Goal: Task Accomplishment & Management: Manage account settings

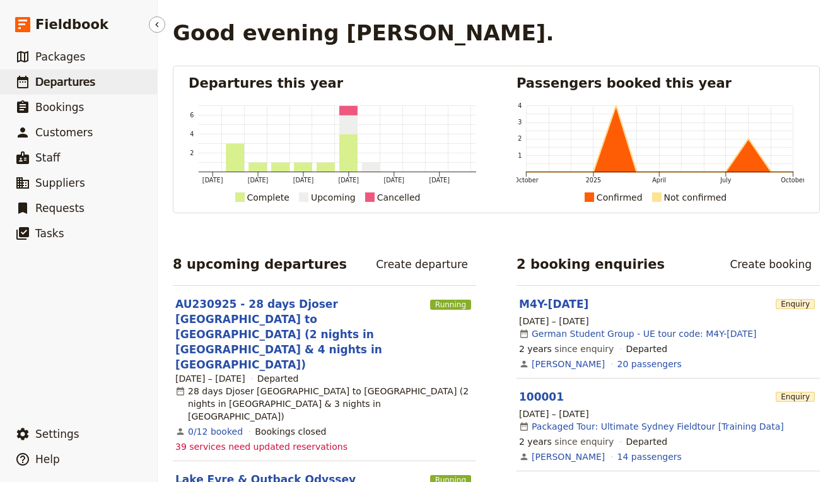
click at [89, 93] on link "​ Departures" at bounding box center [78, 81] width 157 height 25
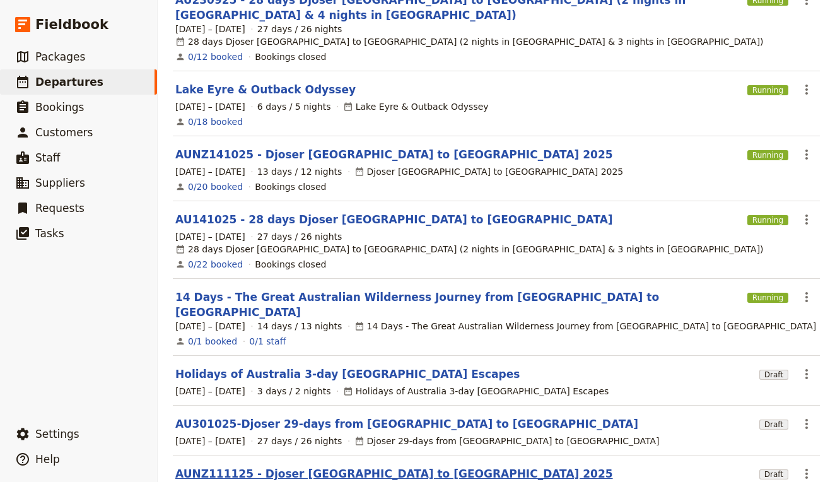
scroll to position [155, 0]
click at [222, 467] on link "AUNZ111125 - Djoser [GEOGRAPHIC_DATA] to [GEOGRAPHIC_DATA] 2025" at bounding box center [394, 474] width 438 height 15
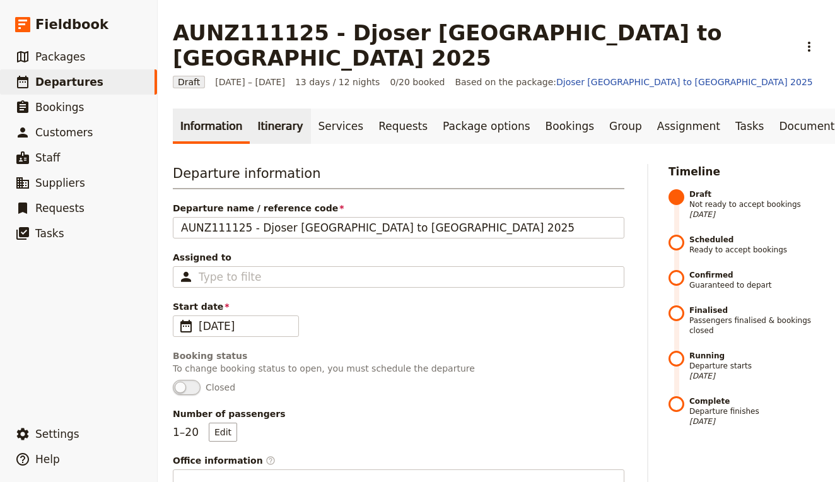
click at [271, 108] on link "Itinerary" at bounding box center [280, 125] width 61 height 35
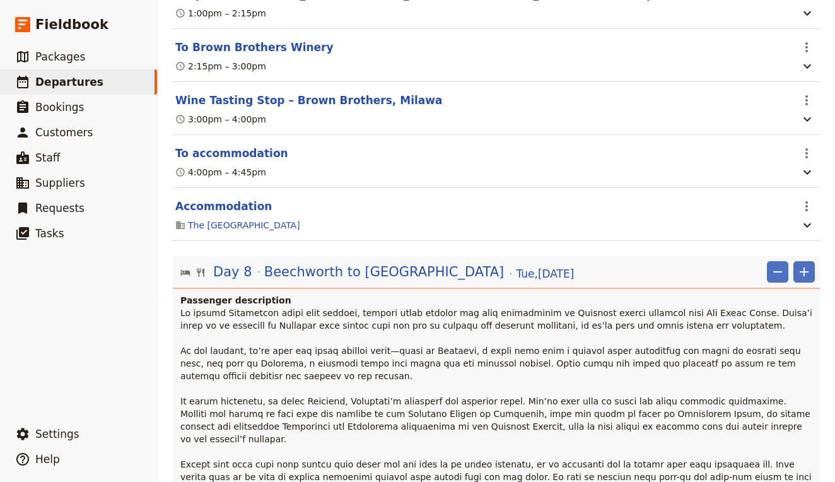
scroll to position [5533, 0]
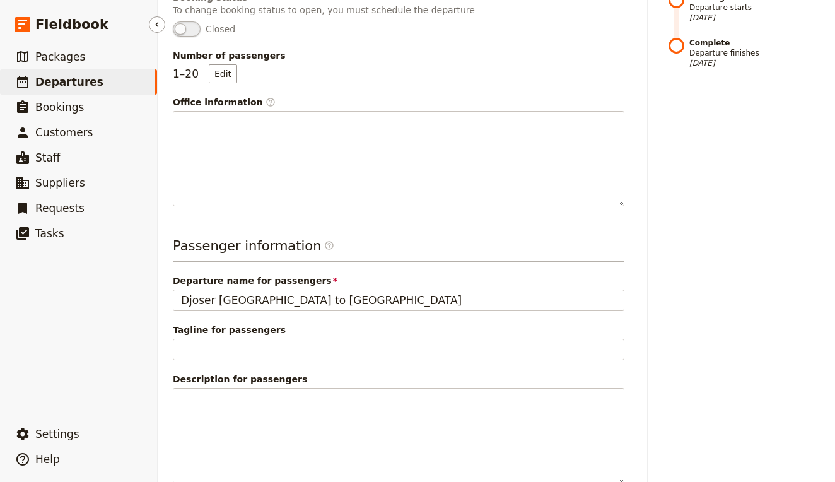
click at [74, 83] on span "Departures" at bounding box center [69, 82] width 68 height 13
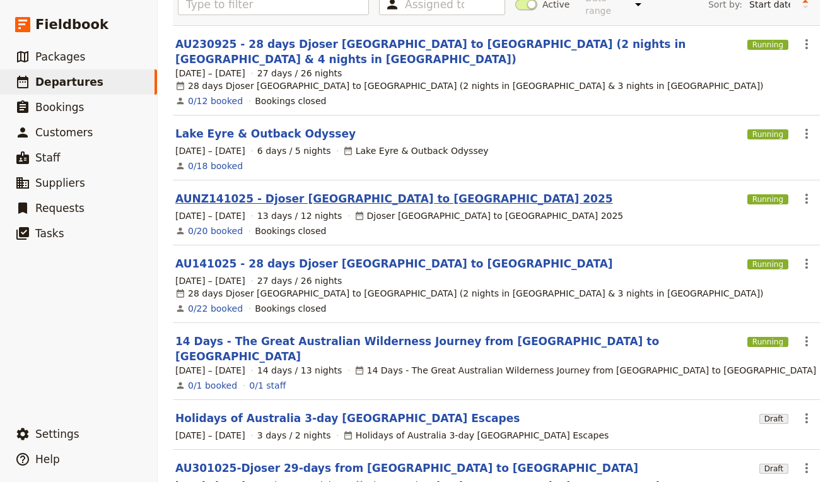
scroll to position [112, 0]
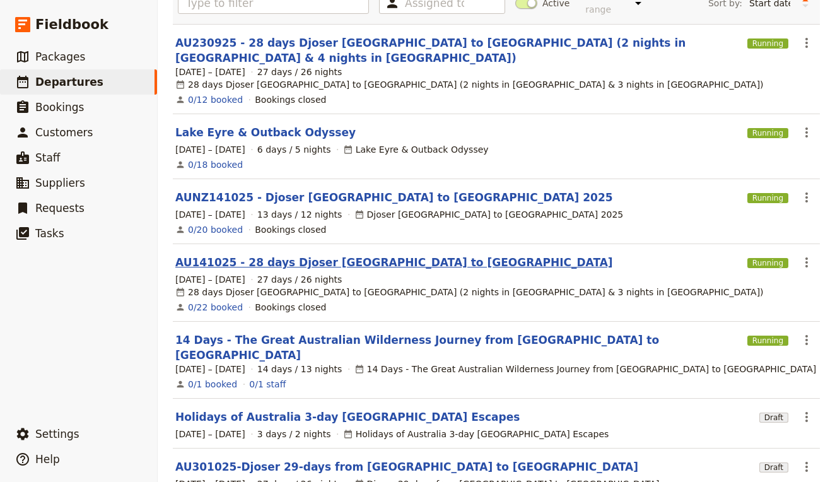
click at [302, 255] on link "AU141025 - 28 days Djoser [GEOGRAPHIC_DATA] to [GEOGRAPHIC_DATA]" at bounding box center [394, 262] width 438 height 15
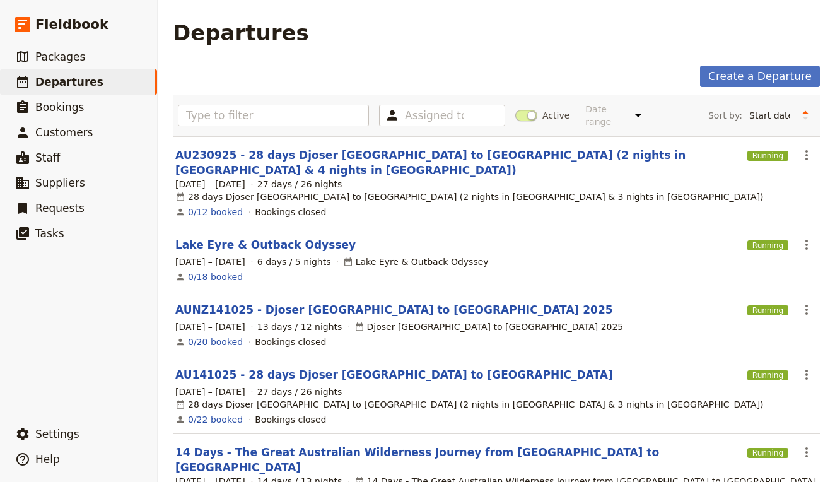
click at [268, 291] on section "AUNZ141025 - Djoser [GEOGRAPHIC_DATA] to [GEOGRAPHIC_DATA] 2025 Running ​ [DATE…" at bounding box center [496, 323] width 647 height 65
click at [272, 302] on link "AUNZ141025 - Djoser [GEOGRAPHIC_DATA] to [GEOGRAPHIC_DATA] 2025" at bounding box center [394, 309] width 438 height 15
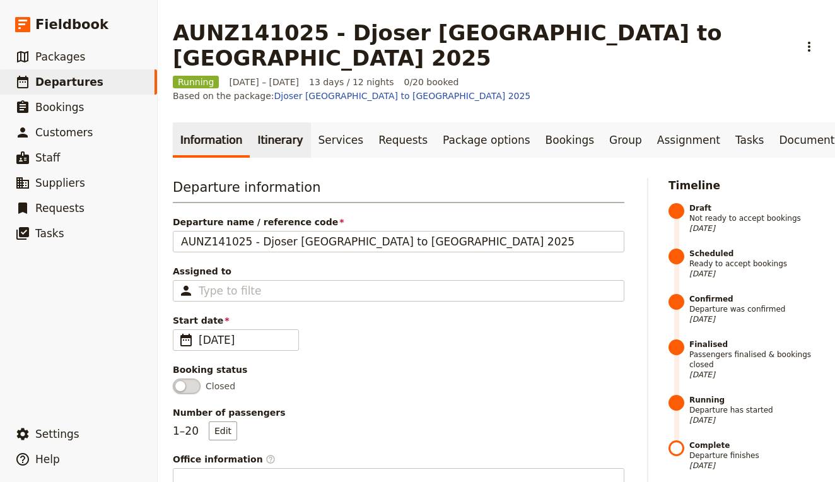
click at [269, 122] on link "Itinerary" at bounding box center [280, 139] width 61 height 35
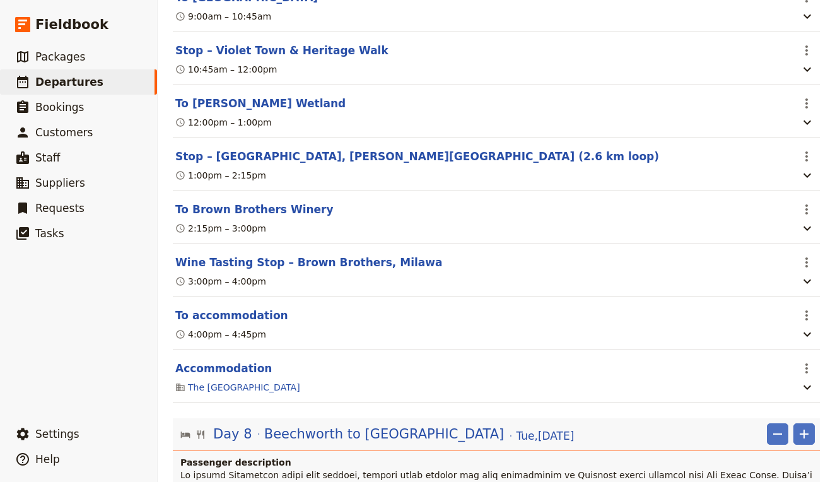
scroll to position [5332, 0]
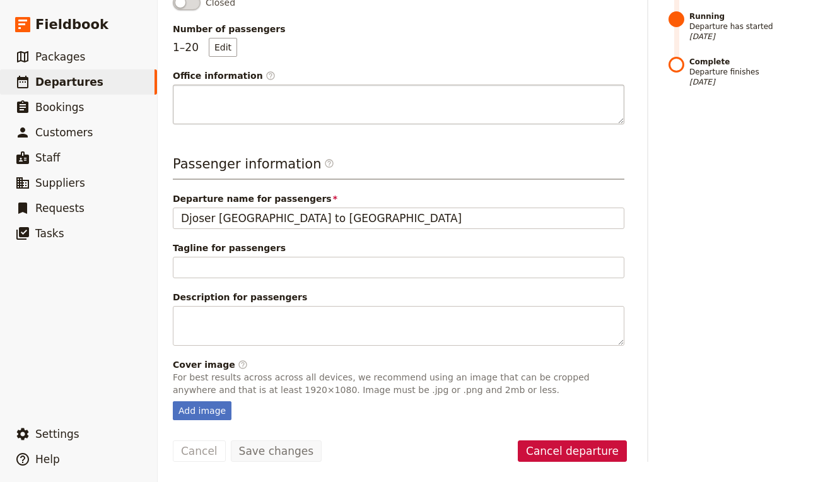
scroll to position [343, 0]
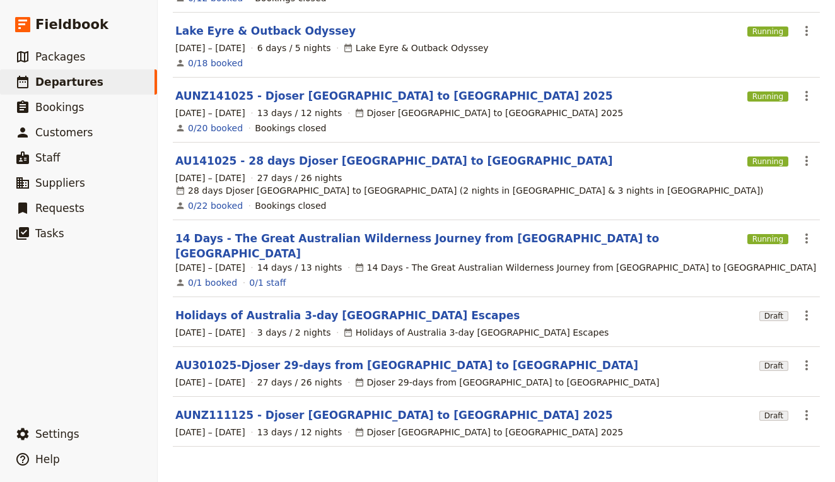
scroll to position [155, 0]
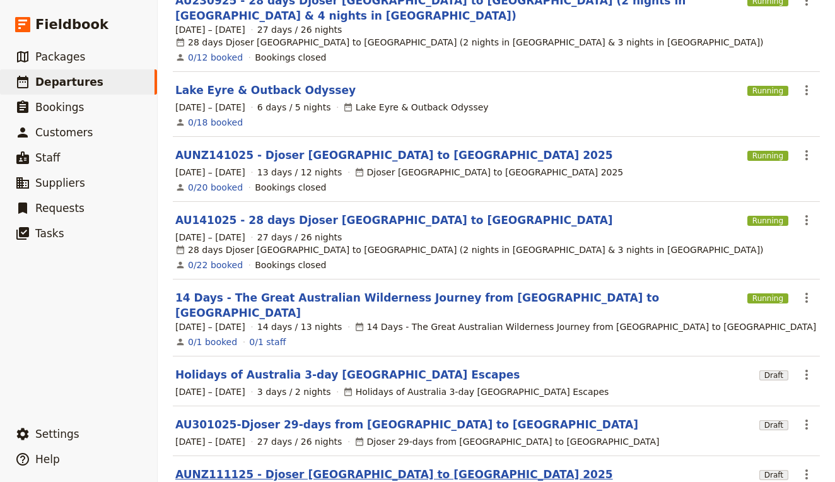
click at [266, 467] on link "AUNZ111125 - Djoser [GEOGRAPHIC_DATA] to [GEOGRAPHIC_DATA] 2025" at bounding box center [394, 474] width 438 height 15
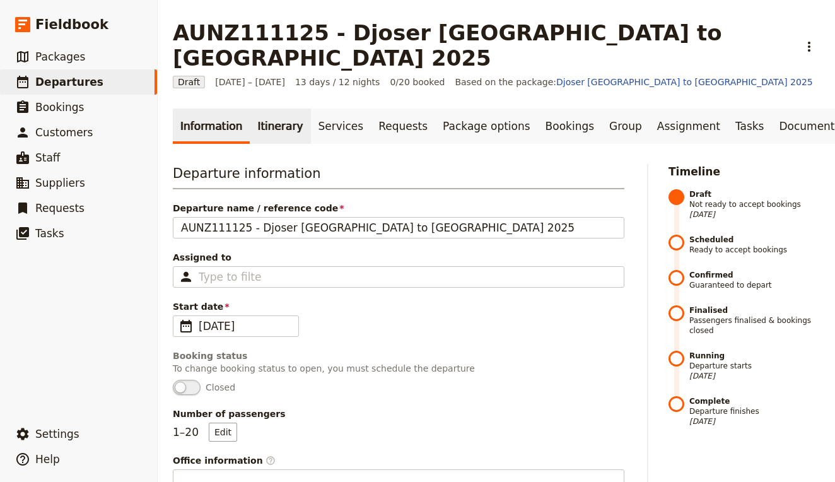
click at [259, 108] on link "Itinerary" at bounding box center [280, 125] width 61 height 35
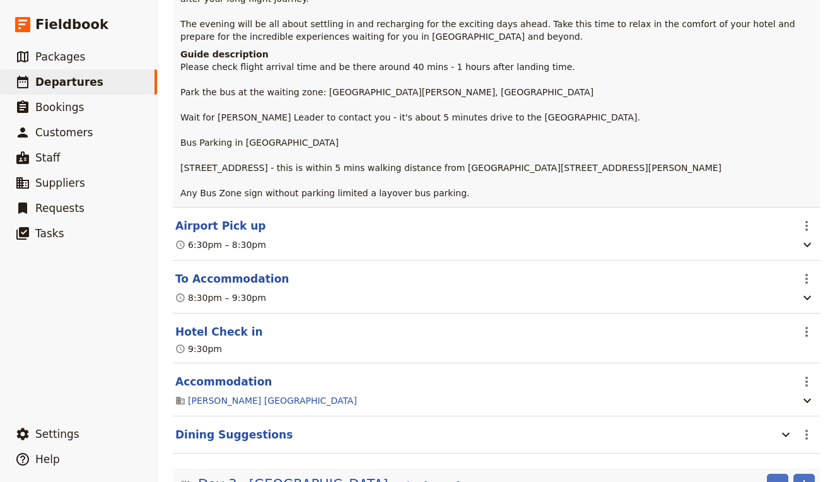
scroll to position [542, 0]
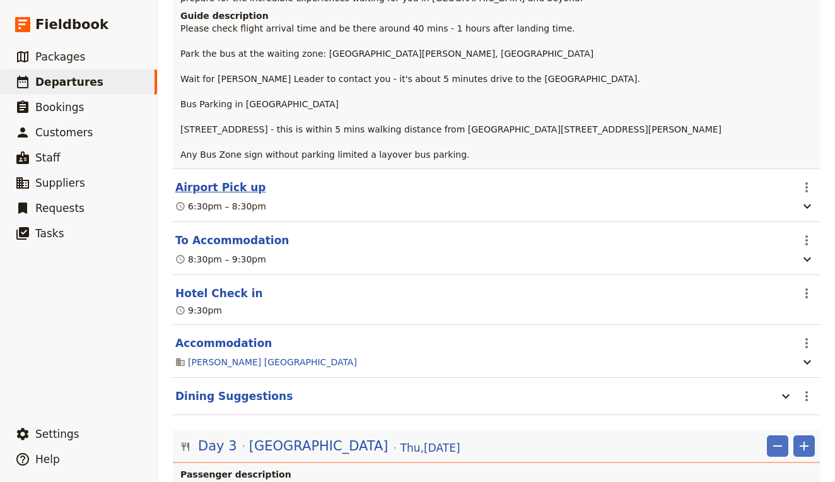
click at [225, 180] on button "Airport Pick up" at bounding box center [220, 187] width 91 height 15
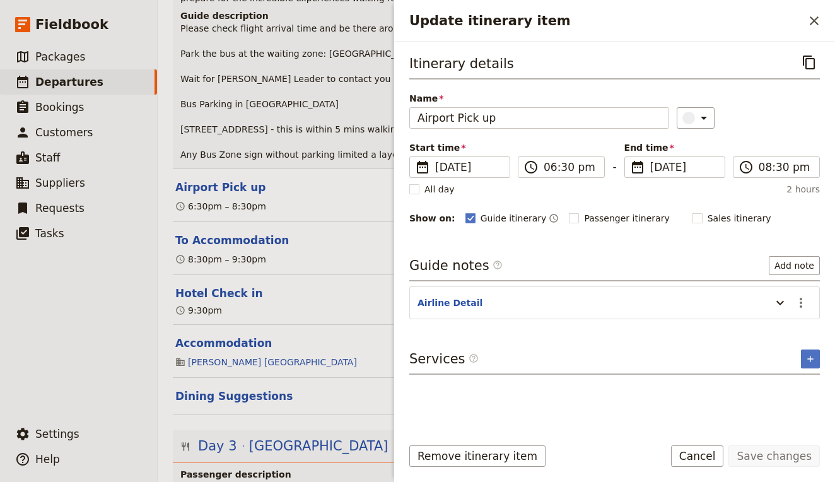
click at [768, 300] on div "Update itinerary item" at bounding box center [777, 302] width 25 height 21
click at [780, 300] on icon "Update itinerary item" at bounding box center [780, 302] width 15 height 15
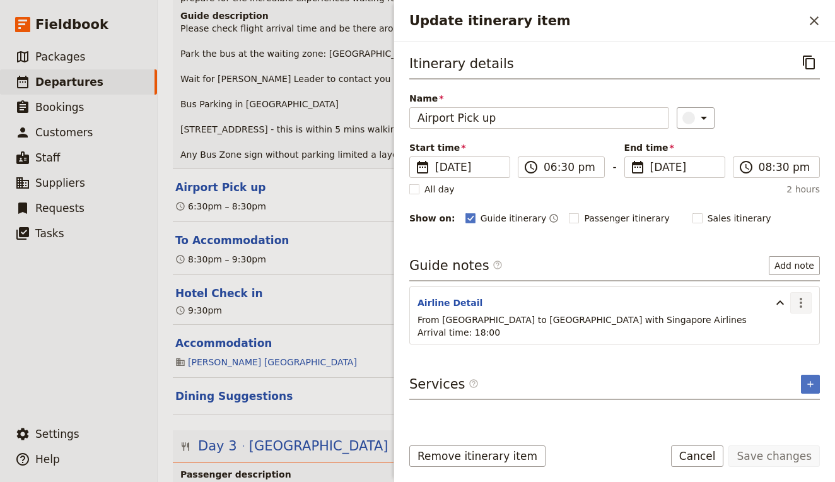
click at [796, 303] on icon "Actions" at bounding box center [800, 302] width 15 height 15
click at [778, 334] on span "Edit note" at bounding box center [765, 330] width 40 height 13
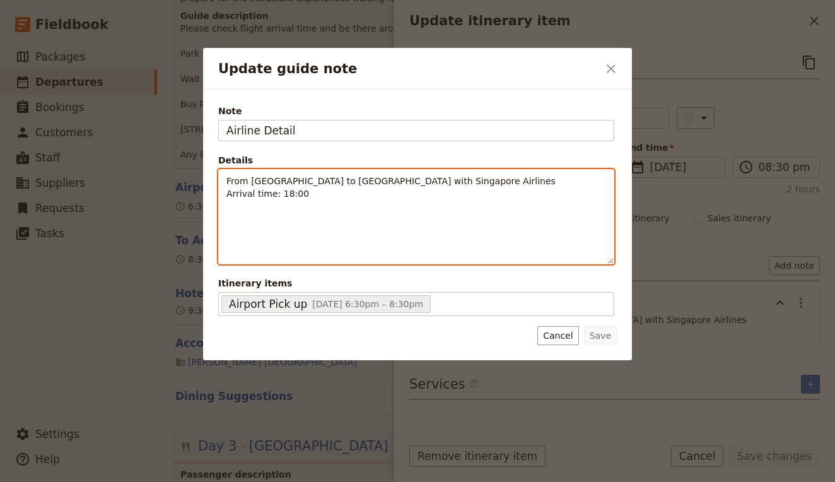
click at [327, 204] on div "From [GEOGRAPHIC_DATA] to [GEOGRAPHIC_DATA] with Singapore Airlines Arrival tim…" at bounding box center [416, 217] width 395 height 94
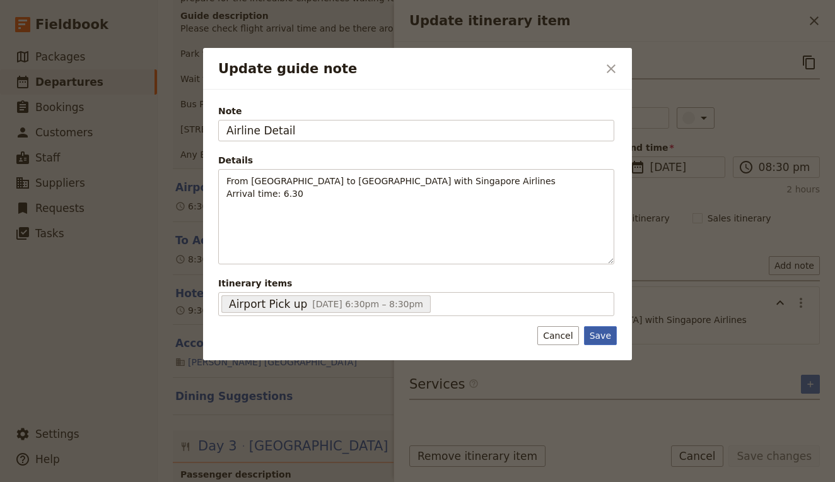
click at [601, 332] on button "Save" at bounding box center [600, 335] width 33 height 19
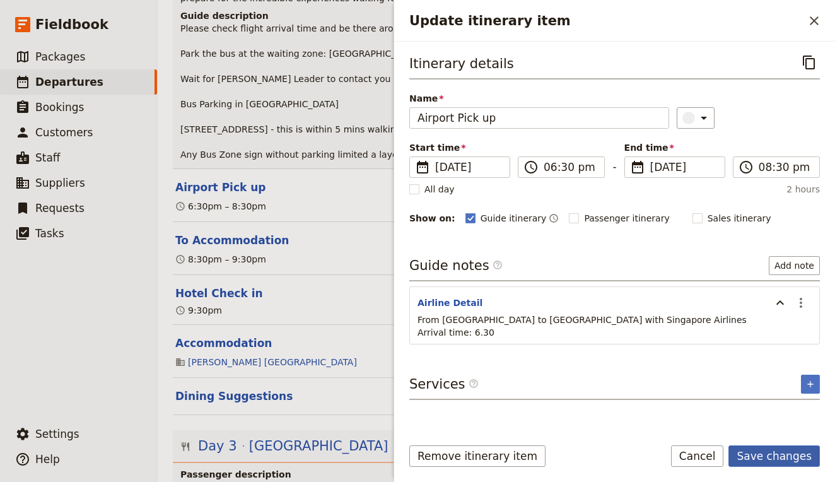
click at [780, 452] on button "Save changes" at bounding box center [773, 455] width 91 height 21
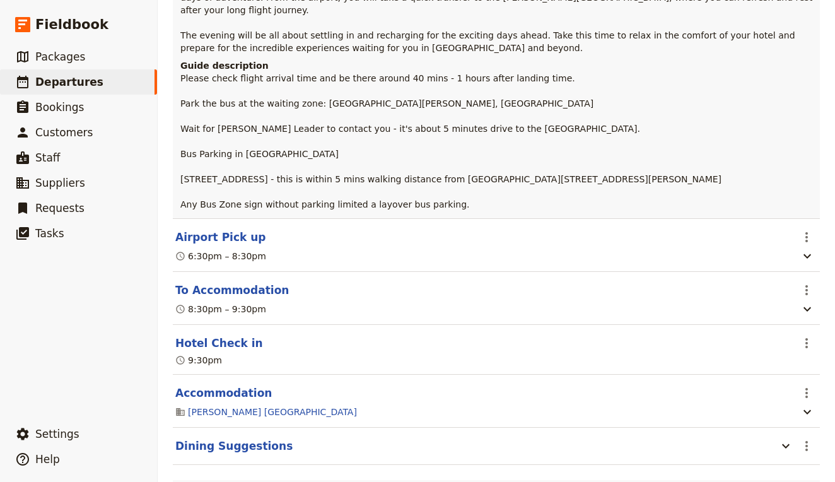
scroll to position [495, 0]
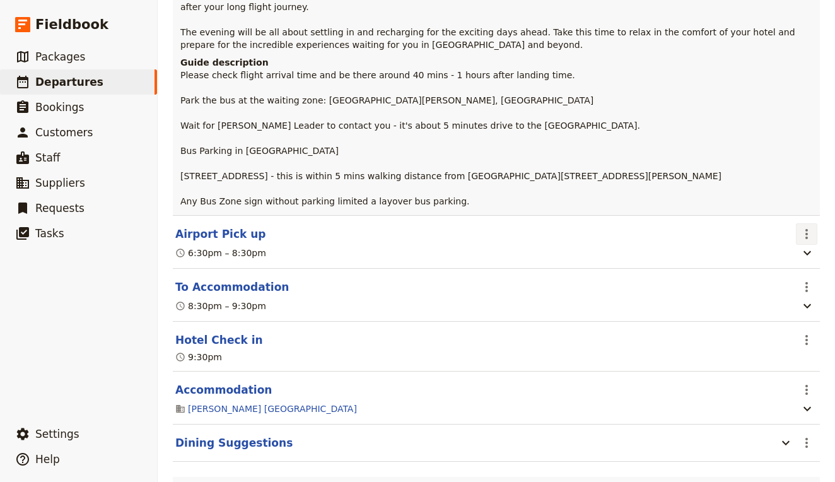
click at [805, 226] on icon "Actions" at bounding box center [806, 233] width 15 height 15
click at [797, 224] on span "Edit this itinerary item" at bounding box center [747, 224] width 99 height 13
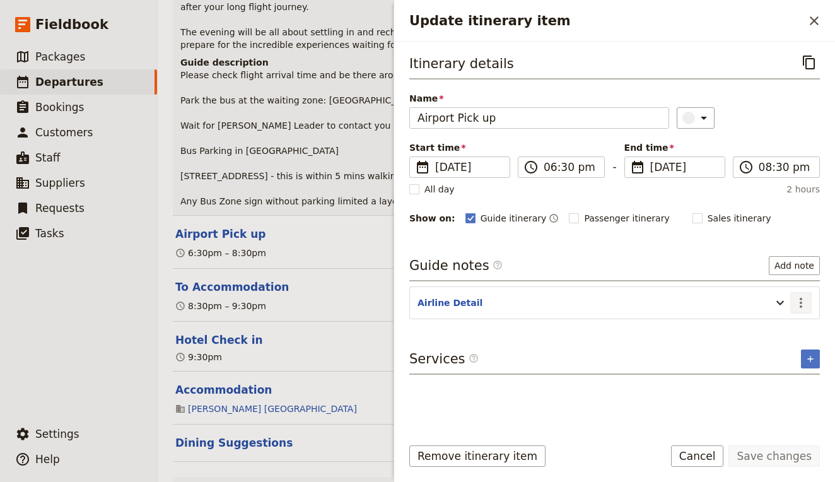
click at [810, 301] on button "​" at bounding box center [800, 302] width 21 height 21
click at [778, 324] on button "Edit note" at bounding box center [774, 331] width 74 height 18
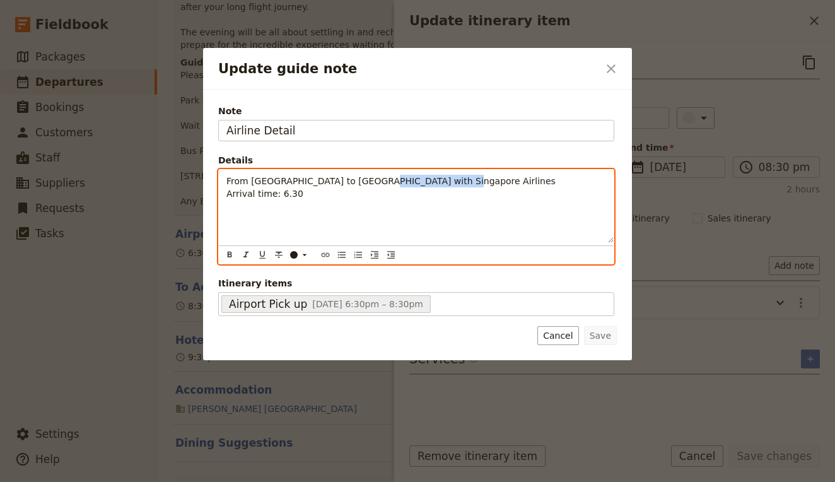
drag, startPoint x: 460, startPoint y: 184, endPoint x: 368, endPoint y: 178, distance: 92.3
click at [368, 178] on p "From [GEOGRAPHIC_DATA] to [GEOGRAPHIC_DATA] with Singapore Airlines Arrival tim…" at bounding box center [416, 187] width 380 height 25
click at [482, 218] on div "From [GEOGRAPHIC_DATA] to [GEOGRAPHIC_DATA] with Emirates Arrival time: 6.30" at bounding box center [416, 206] width 395 height 73
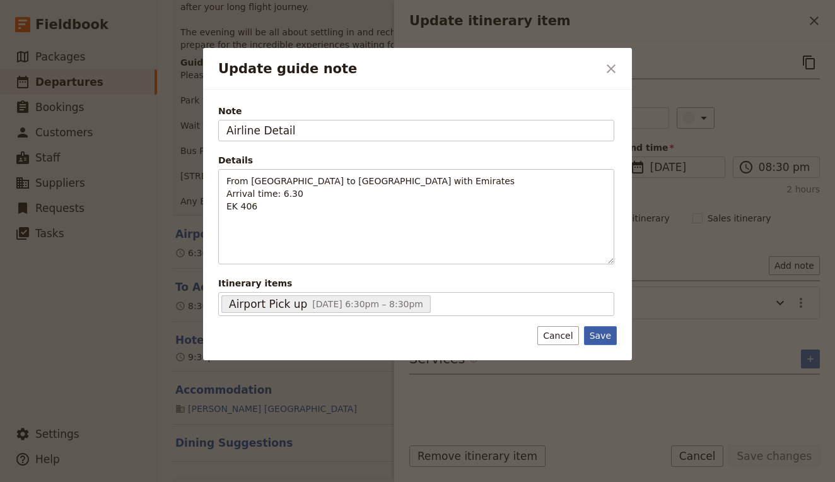
click at [597, 341] on button "Save" at bounding box center [600, 335] width 33 height 19
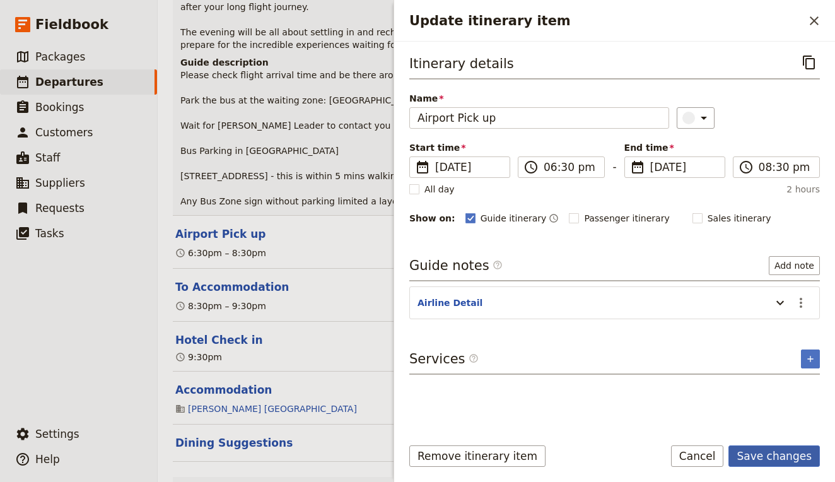
click at [766, 450] on button "Save changes" at bounding box center [773, 455] width 91 height 21
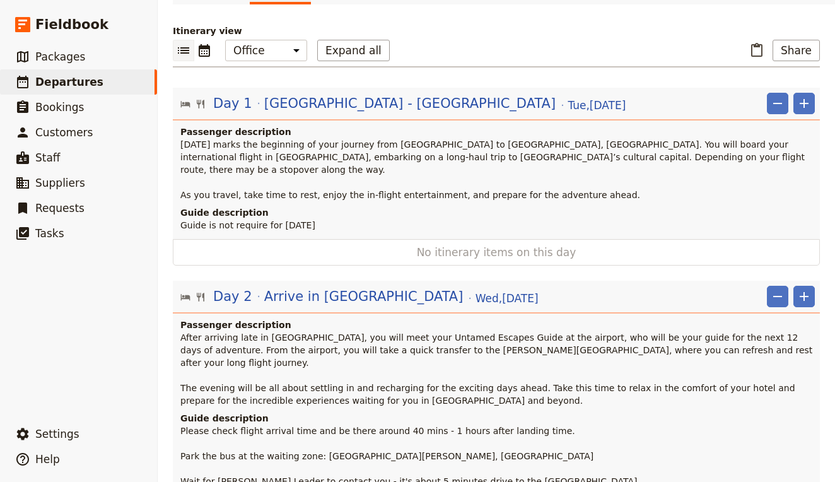
scroll to position [121, 0]
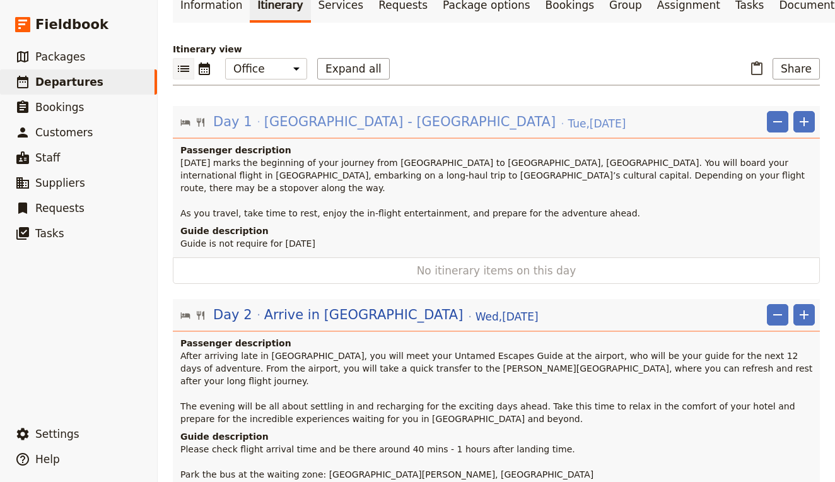
click at [374, 112] on span "[GEOGRAPHIC_DATA] - [GEOGRAPHIC_DATA]" at bounding box center [409, 121] width 291 height 19
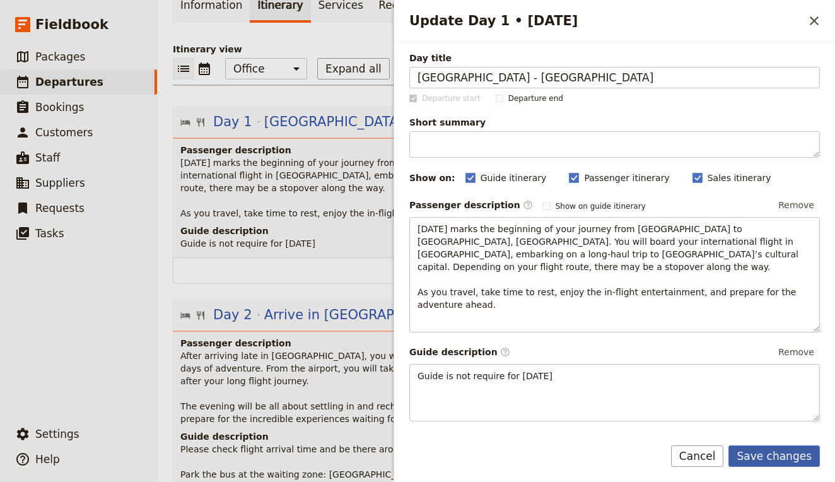
type input "[GEOGRAPHIC_DATA] - [GEOGRAPHIC_DATA]"
click at [778, 450] on button "Save changes" at bounding box center [773, 455] width 91 height 21
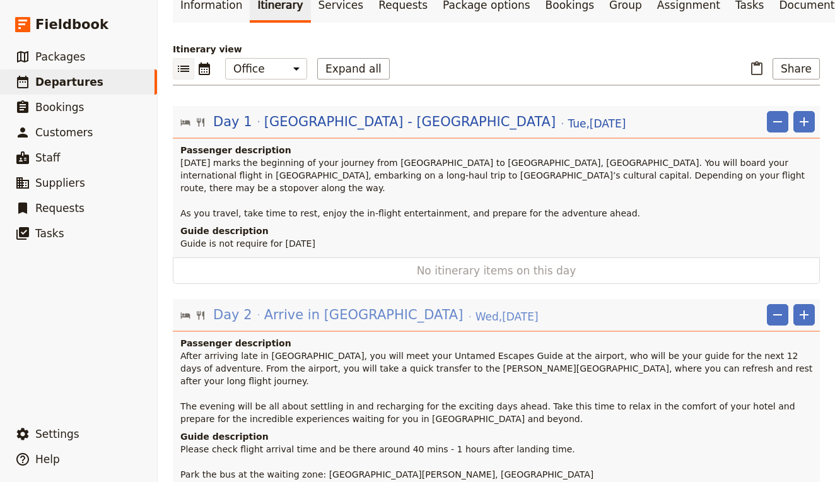
click at [366, 305] on span "Arrive in [GEOGRAPHIC_DATA]" at bounding box center [363, 314] width 199 height 19
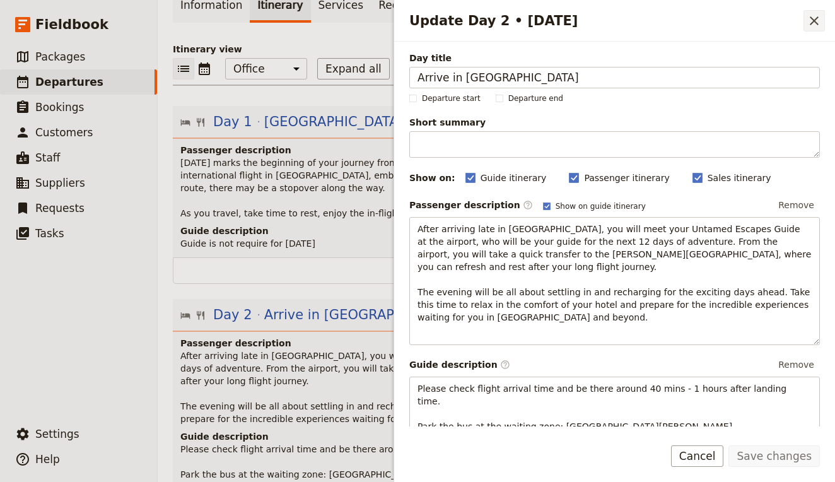
click at [808, 23] on icon "Close drawer" at bounding box center [814, 20] width 15 height 15
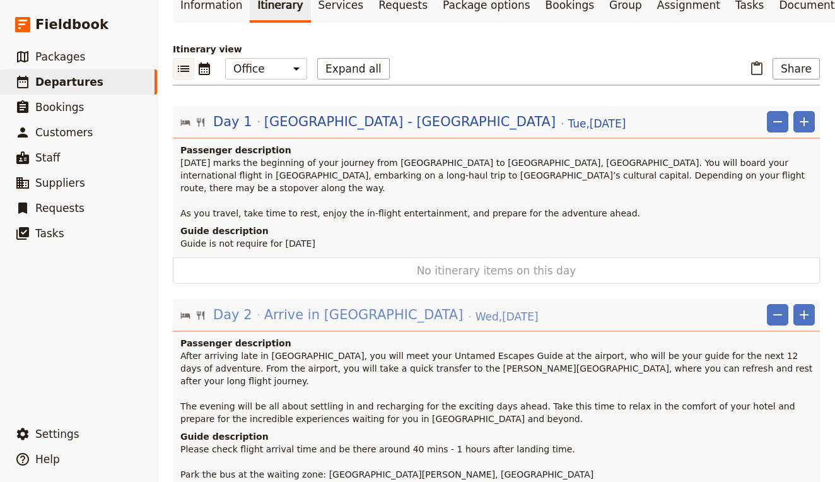
click at [310, 305] on span "Arrive in [GEOGRAPHIC_DATA]" at bounding box center [363, 314] width 199 height 19
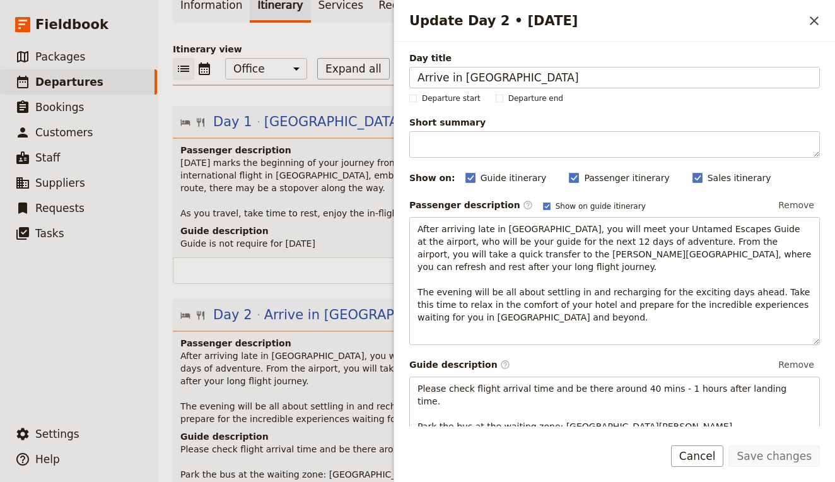
drag, startPoint x: 520, startPoint y: 81, endPoint x: 324, endPoint y: 78, distance: 195.5
click at [324, 78] on div "AUNZ111125 - Djoser [GEOGRAPHIC_DATA] to [GEOGRAPHIC_DATA] 2025 ​ Draft [DATE] …" at bounding box center [496, 241] width 677 height 482
type input "[GEOGRAPHIC_DATA] to [GEOGRAPHIC_DATA]"
click at [768, 453] on button "Save changes" at bounding box center [773, 455] width 91 height 21
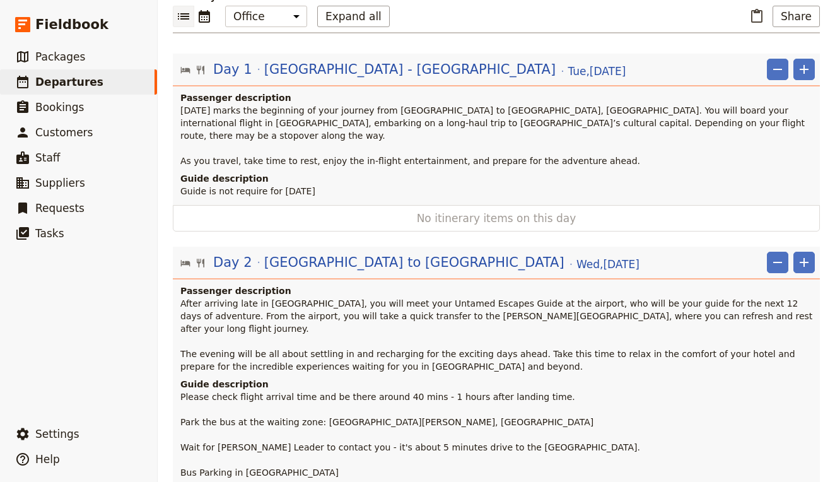
scroll to position [177, 0]
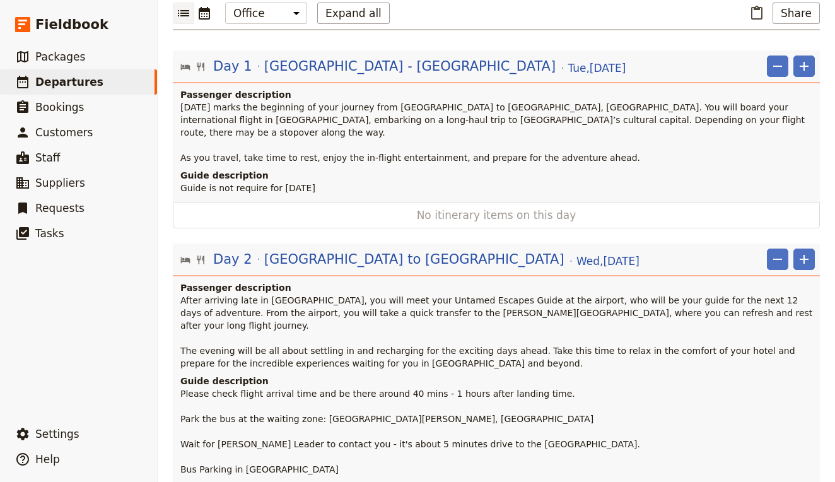
click at [520, 102] on span "[DATE] marks the beginning of your journey from [GEOGRAPHIC_DATA] to [GEOGRAPHI…" at bounding box center [494, 132] width 628 height 61
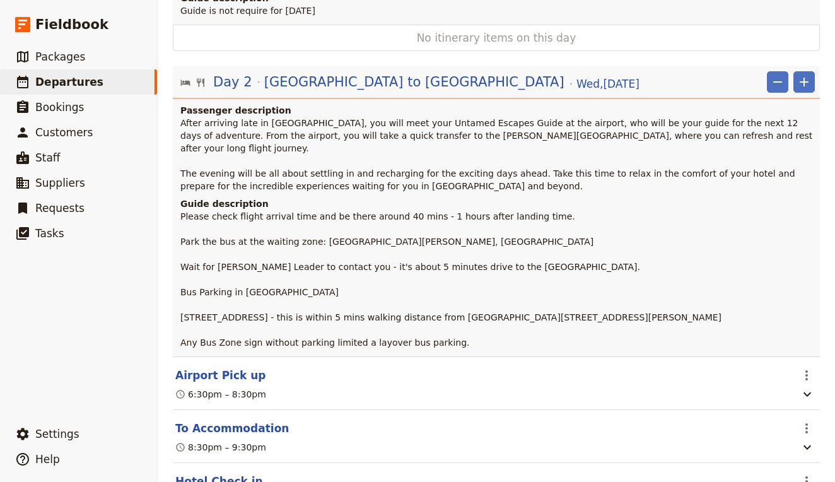
scroll to position [352, 0]
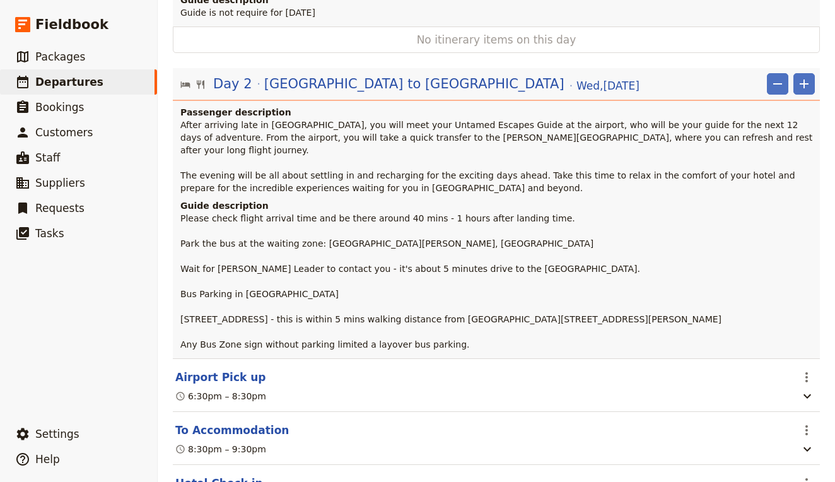
click at [457, 119] on p "After arriving late in [GEOGRAPHIC_DATA], you will meet your Untamed Escapes Gu…" at bounding box center [497, 157] width 634 height 76
click at [462, 120] on span "After arriving late in [GEOGRAPHIC_DATA], you will meet your Untamed Escapes Gu…" at bounding box center [497, 156] width 635 height 73
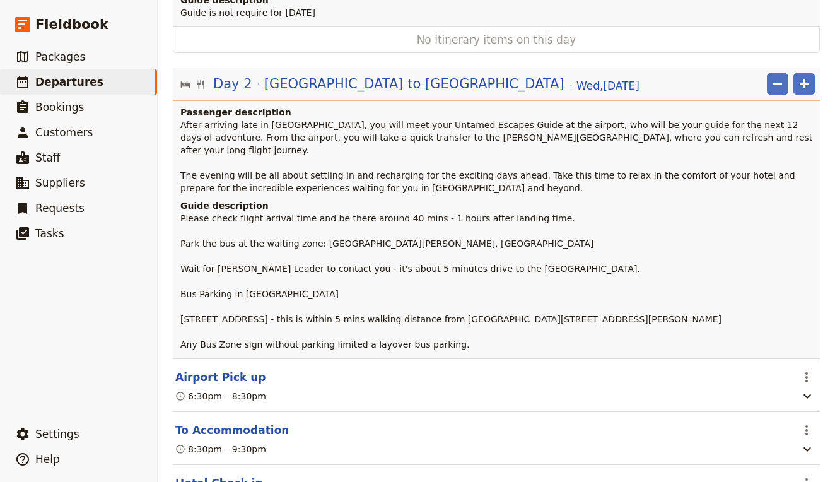
click at [462, 120] on span "After arriving late in [GEOGRAPHIC_DATA], you will meet your Untamed Escapes Gu…" at bounding box center [497, 156] width 635 height 73
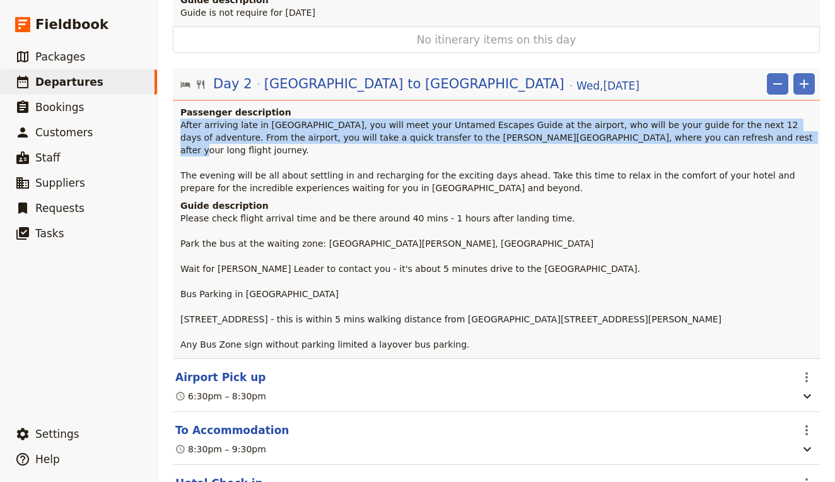
click at [462, 120] on span "After arriving late in [GEOGRAPHIC_DATA], you will meet your Untamed Escapes Gu…" at bounding box center [497, 156] width 635 height 73
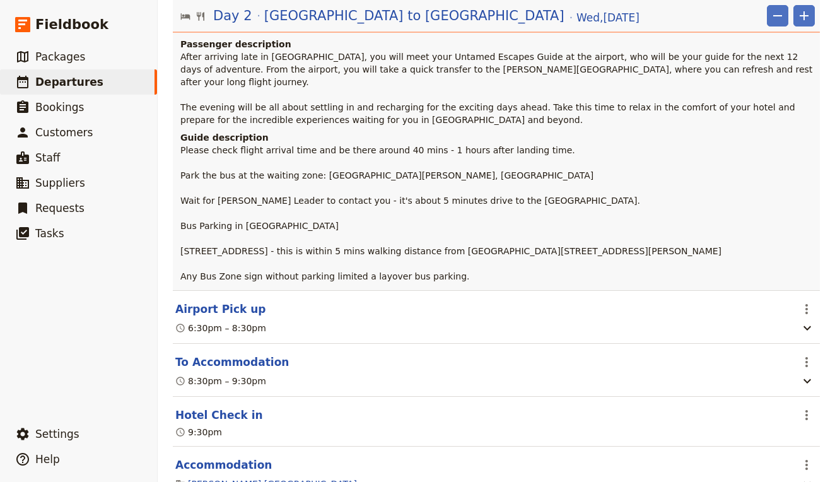
scroll to position [433, 0]
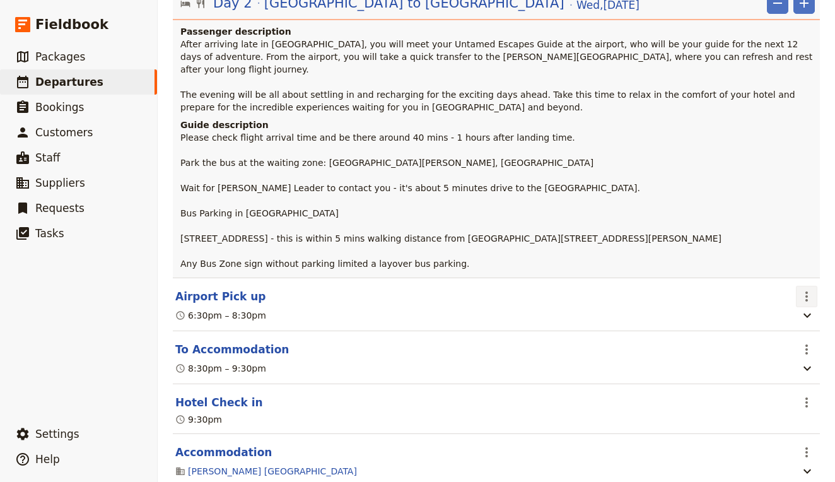
click at [810, 289] on icon "Actions" at bounding box center [806, 296] width 15 height 15
click at [757, 286] on span "Edit this itinerary item" at bounding box center [747, 286] width 99 height 13
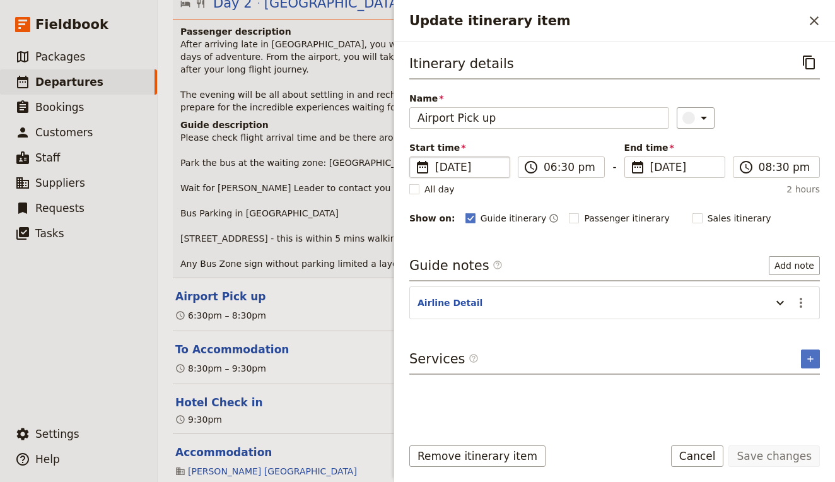
click at [494, 166] on span "[DATE]" at bounding box center [468, 167] width 67 height 15
click at [415, 157] on input "[DATE]" at bounding box center [414, 156] width 1 height 1
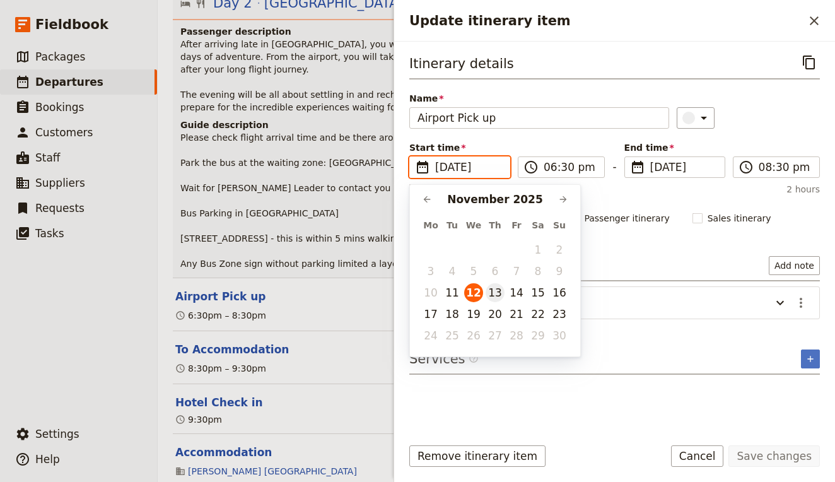
click at [500, 289] on button "13" at bounding box center [495, 292] width 19 height 19
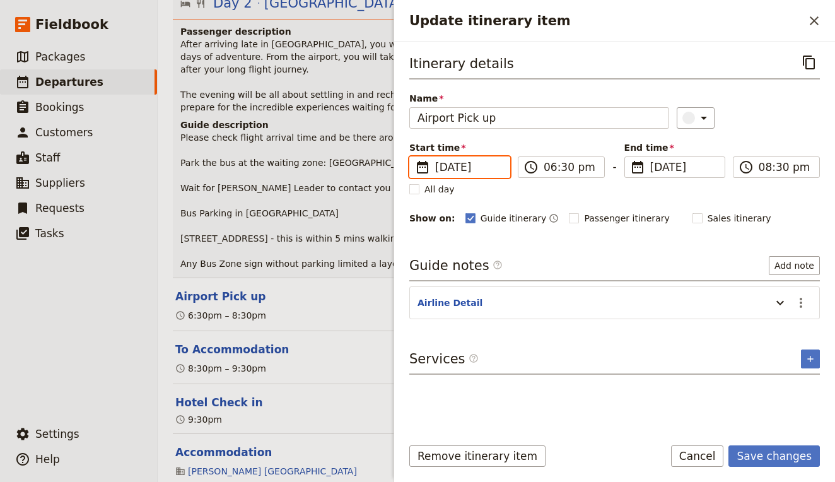
type input "[DATE]"
click at [689, 158] on fieldset "​ [DATE] [DATE]" at bounding box center [674, 166] width 101 height 21
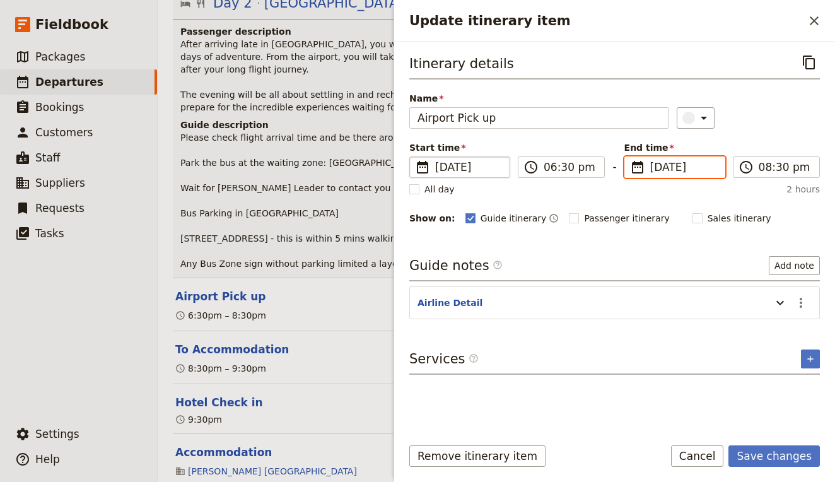
click at [630, 157] on input "[DATE]" at bounding box center [629, 156] width 1 height 1
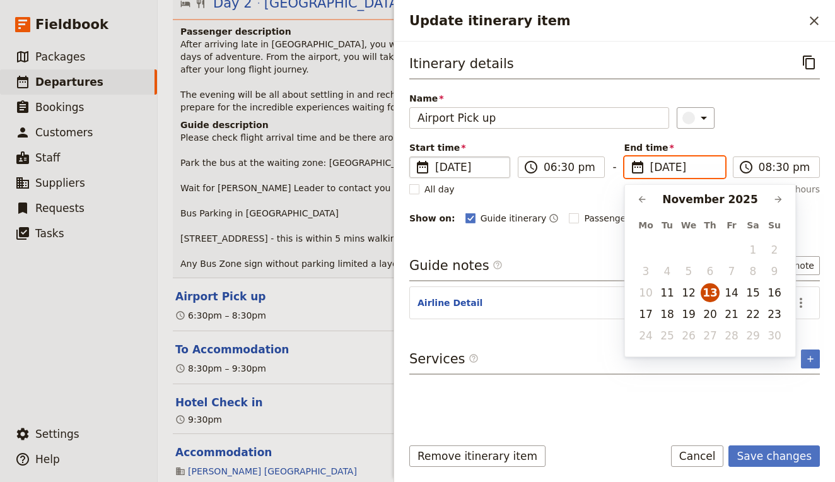
click at [713, 296] on button "13" at bounding box center [710, 292] width 19 height 19
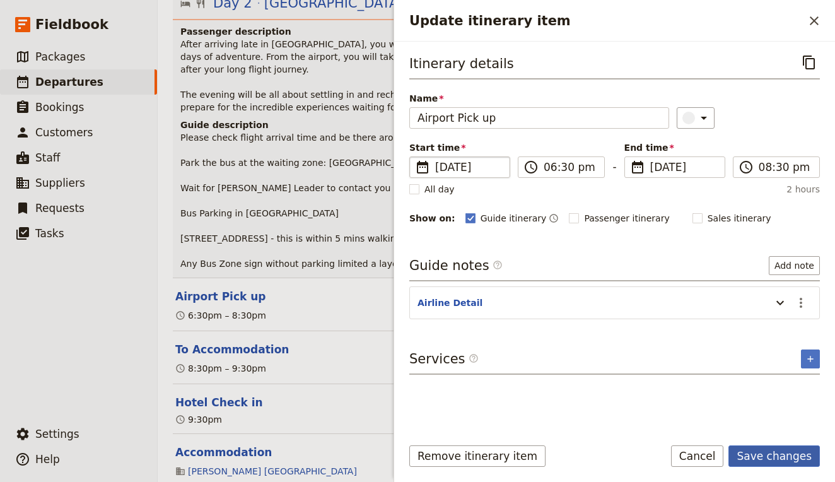
click at [767, 456] on button "Save changes" at bounding box center [773, 455] width 91 height 21
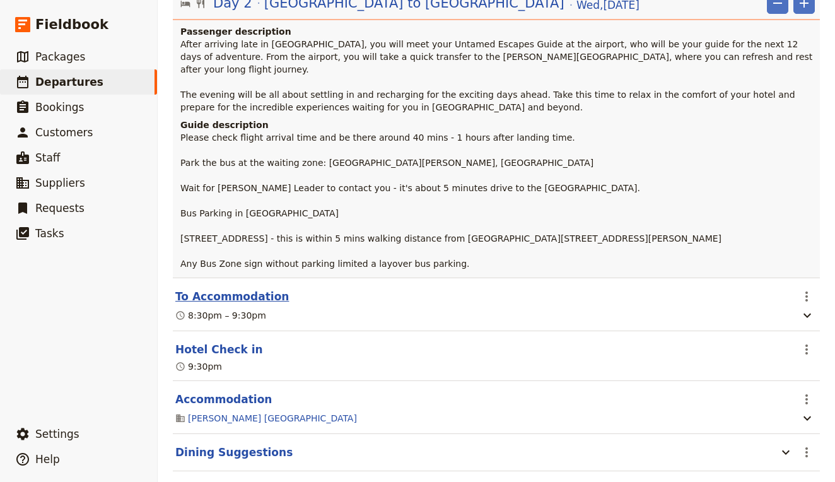
click at [245, 289] on button "To Accommodation" at bounding box center [232, 296] width 114 height 15
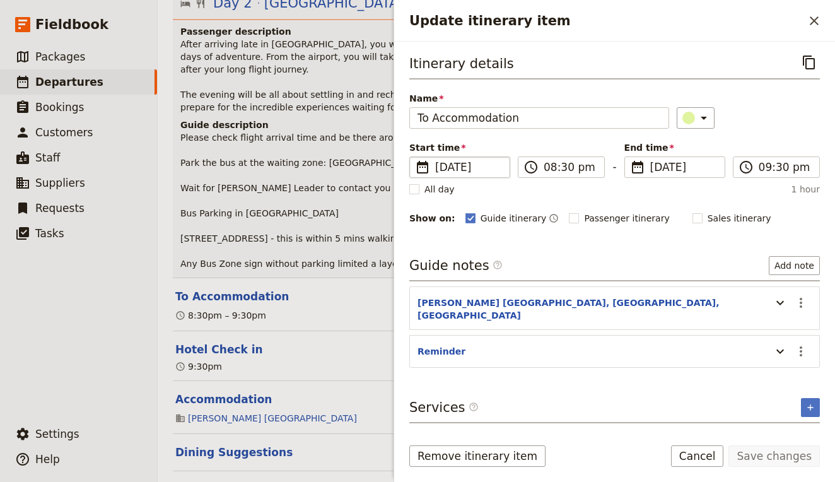
click at [484, 165] on span "[DATE]" at bounding box center [468, 167] width 67 height 15
click at [415, 157] on input "[DATE]" at bounding box center [414, 156] width 1 height 1
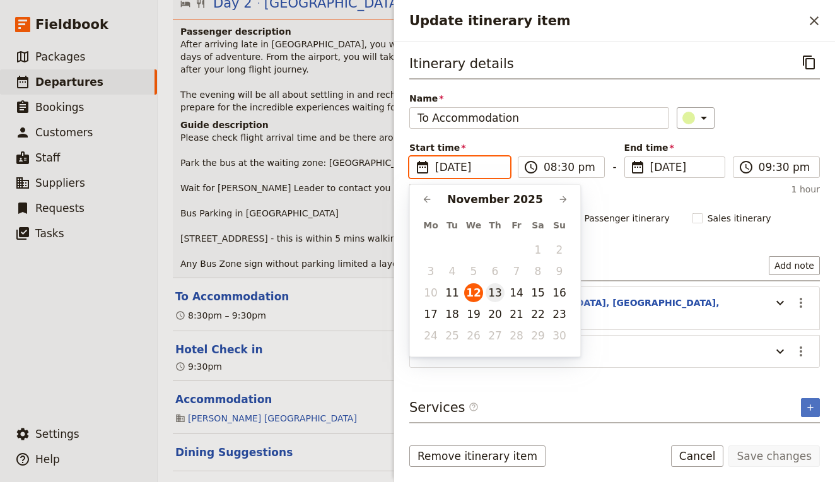
click at [498, 289] on button "13" at bounding box center [495, 292] width 19 height 19
type input "[DATE]"
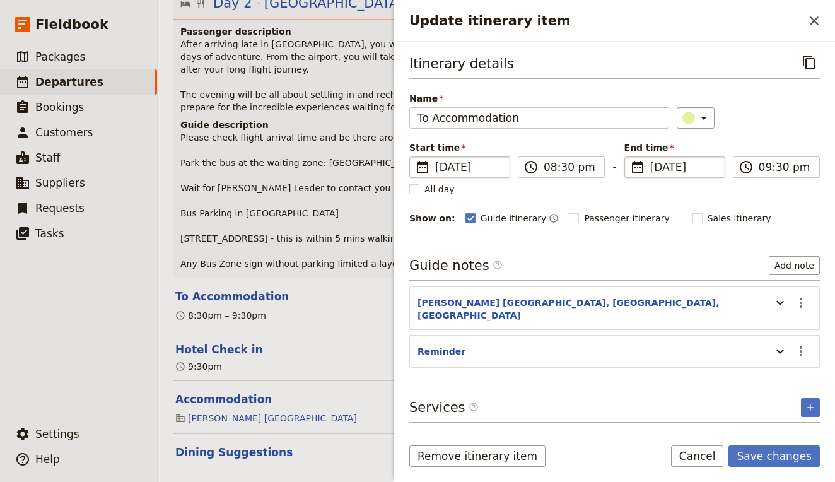
type input "[DATE]"
click at [684, 165] on span "[DATE]" at bounding box center [683, 167] width 67 height 15
click at [630, 157] on input "[DATE]" at bounding box center [629, 156] width 1 height 1
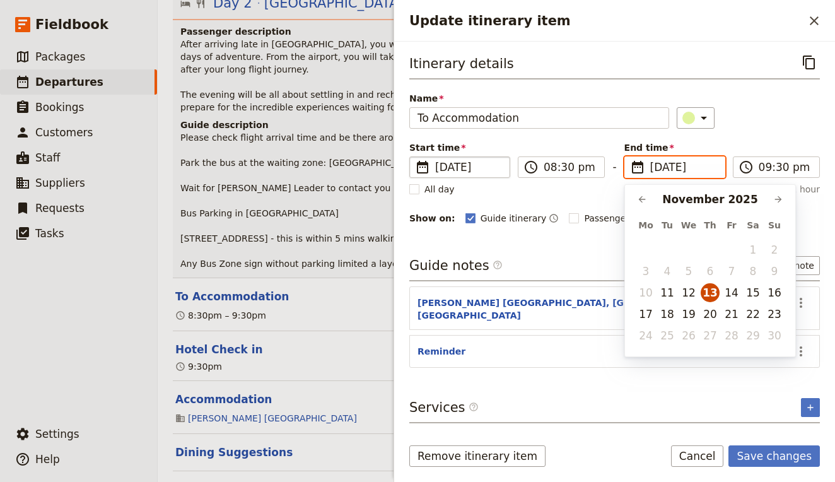
click at [710, 292] on button "13" at bounding box center [710, 292] width 19 height 19
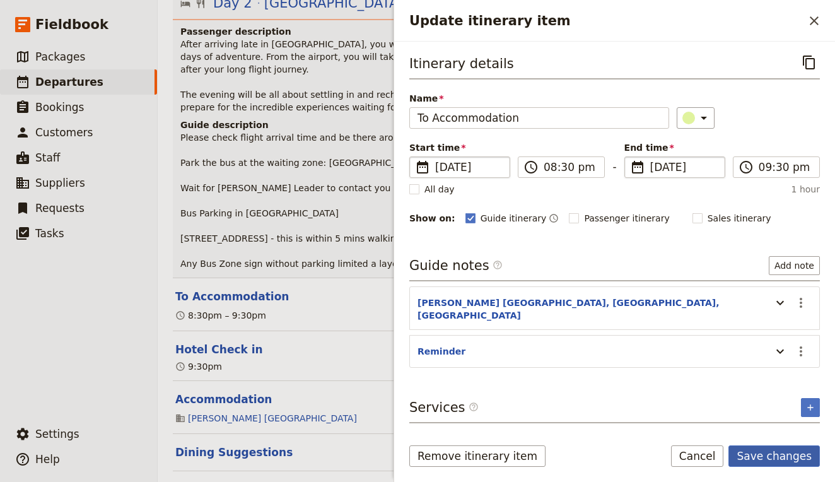
click at [763, 452] on button "Save changes" at bounding box center [773, 455] width 91 height 21
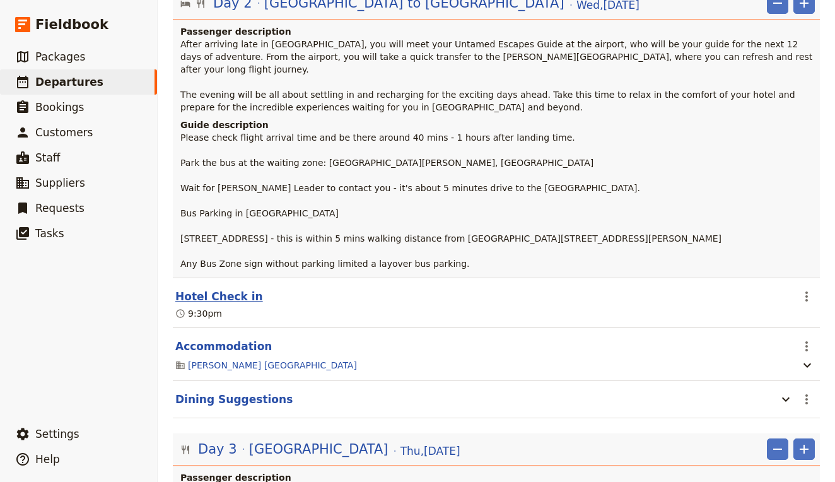
click at [197, 289] on button "Hotel Check in" at bounding box center [219, 296] width 88 height 15
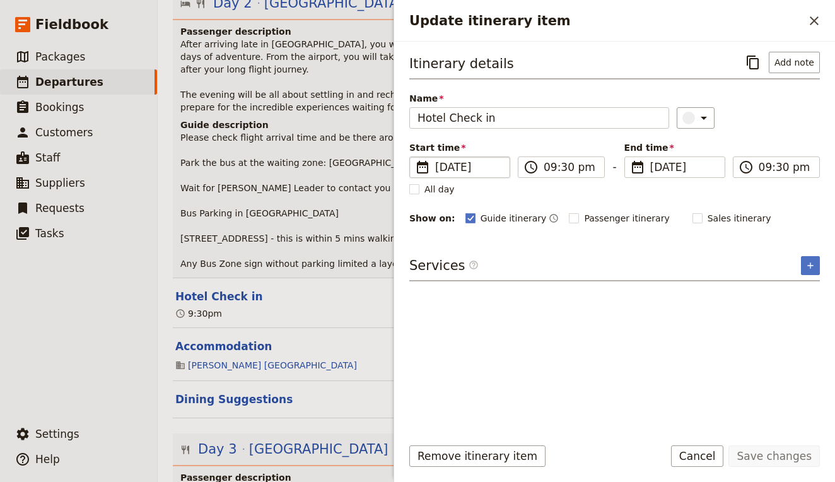
click at [493, 169] on span "[DATE]" at bounding box center [468, 167] width 67 height 15
click at [415, 157] on input "[DATE]" at bounding box center [414, 156] width 1 height 1
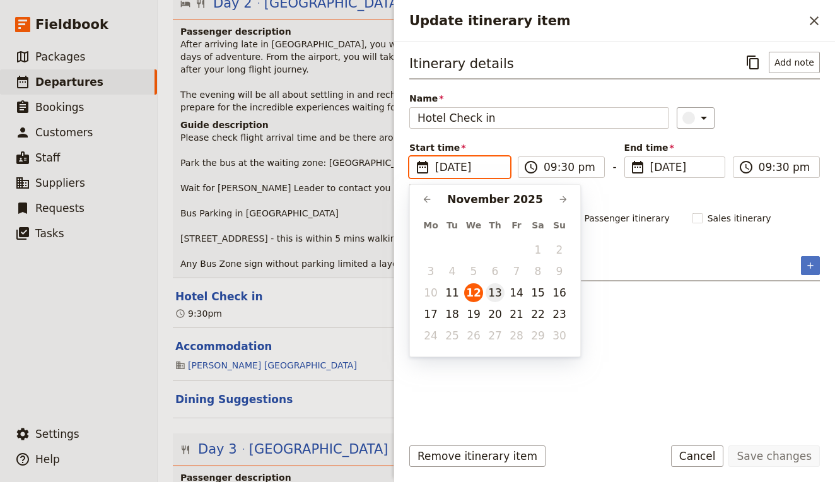
click at [498, 291] on button "13" at bounding box center [495, 292] width 19 height 19
type input "[DATE]"
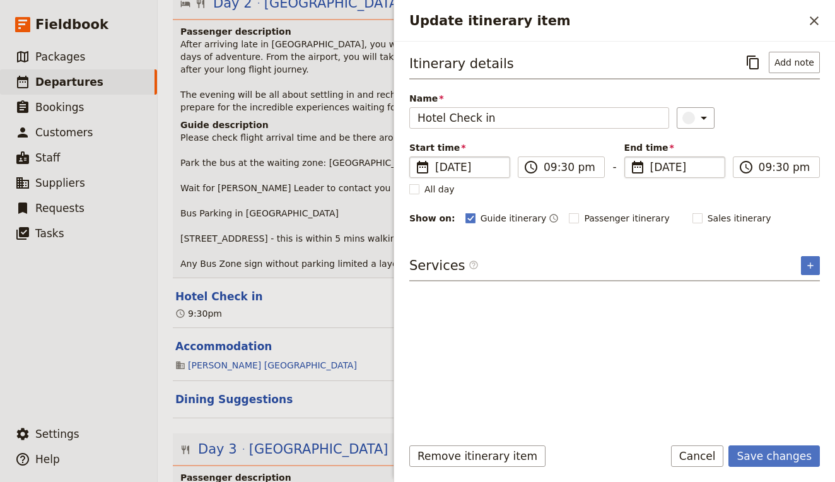
type input "[DATE]"
click at [654, 168] on span "[DATE]" at bounding box center [683, 167] width 67 height 15
click at [630, 157] on input "[DATE]" at bounding box center [629, 156] width 1 height 1
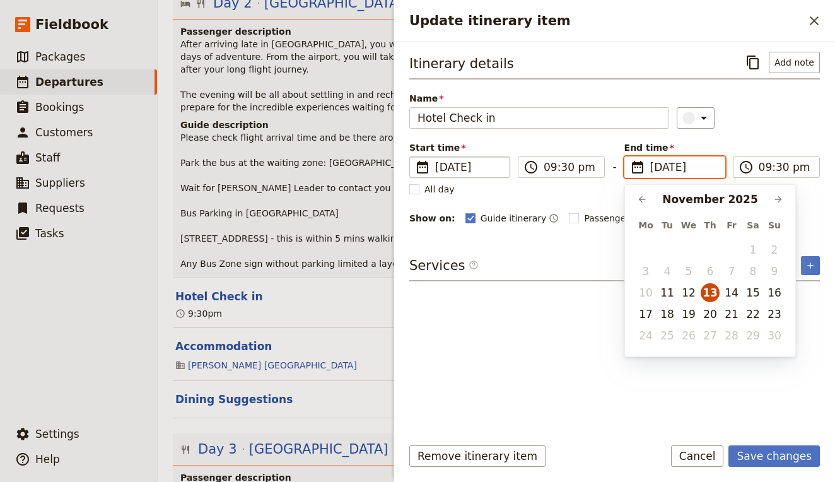
click at [712, 290] on button "13" at bounding box center [710, 292] width 19 height 19
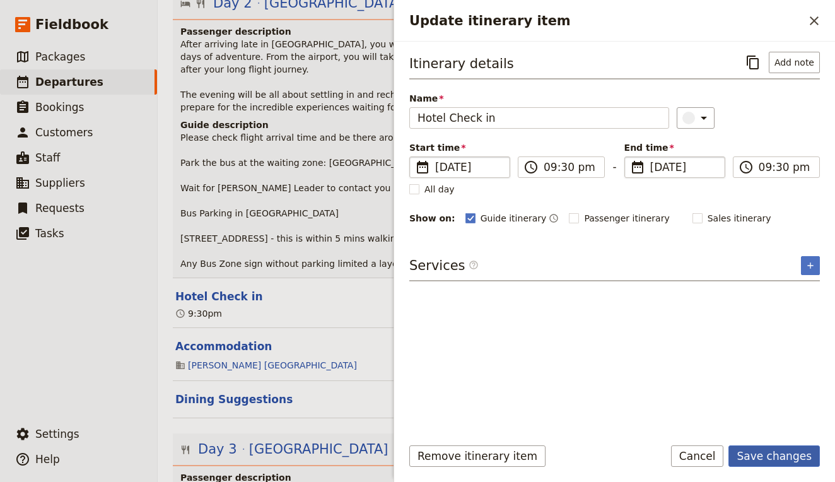
click at [763, 455] on button "Save changes" at bounding box center [773, 455] width 91 height 21
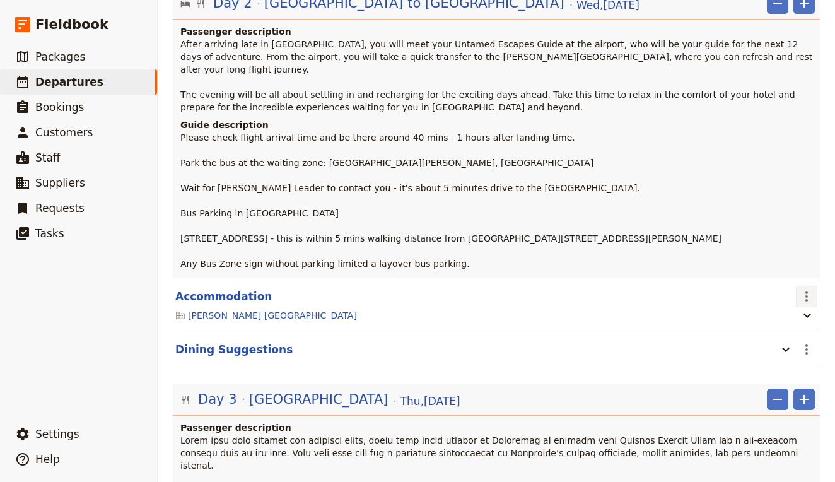
click at [807, 289] on icon "Actions" at bounding box center [806, 296] width 15 height 15
click at [785, 306] on span "Delete this itinerary item" at bounding box center [753, 304] width 111 height 13
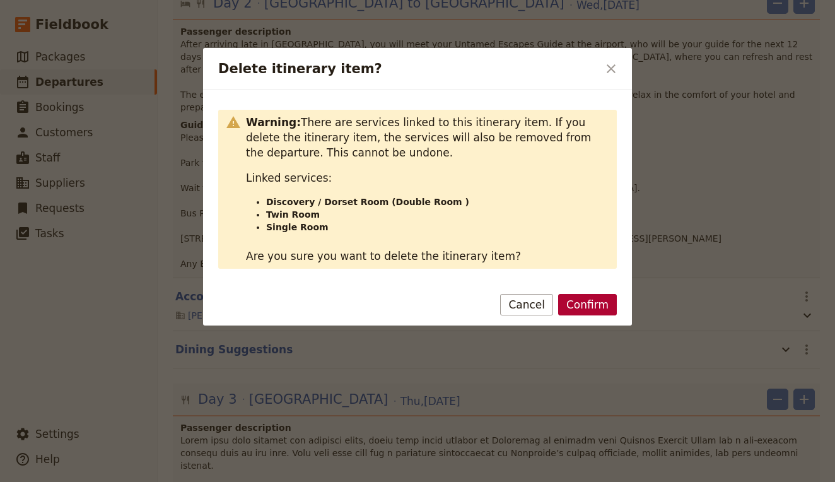
click at [608, 308] on button "Confirm" at bounding box center [587, 304] width 59 height 21
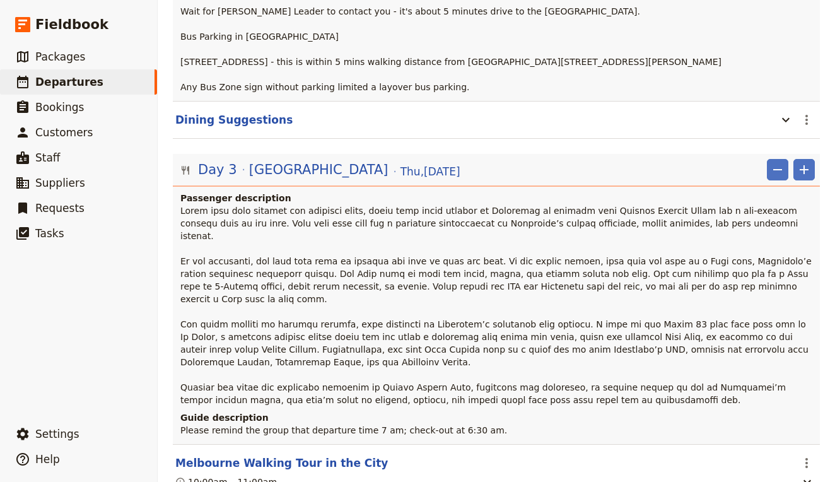
scroll to position [611, 0]
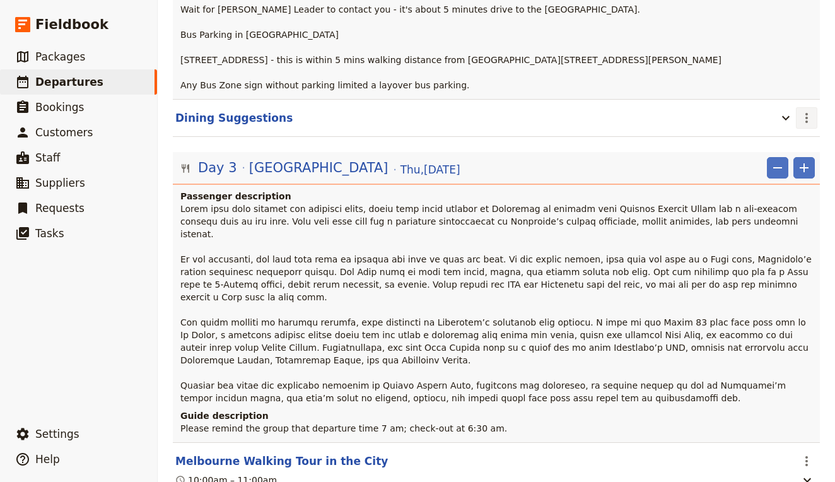
click at [799, 110] on icon "Actions" at bounding box center [806, 117] width 15 height 15
click at [780, 108] on span "Edit this itinerary item" at bounding box center [747, 108] width 99 height 13
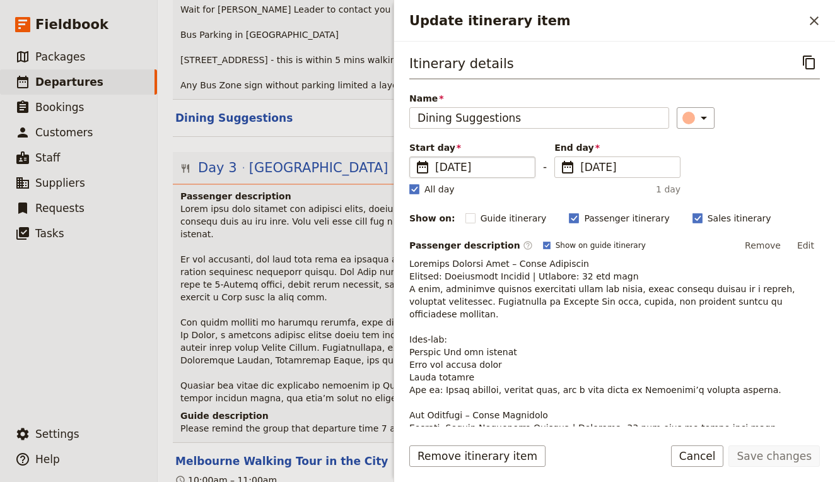
click at [504, 170] on span "[DATE]" at bounding box center [481, 167] width 92 height 15
click at [415, 157] on input "[DATE]" at bounding box center [414, 156] width 1 height 1
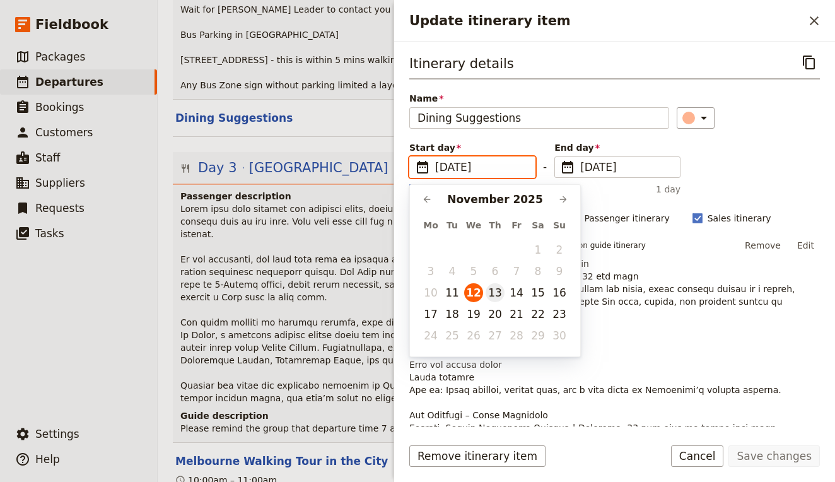
click at [498, 295] on button "13" at bounding box center [495, 292] width 19 height 19
type input "[DATE]"
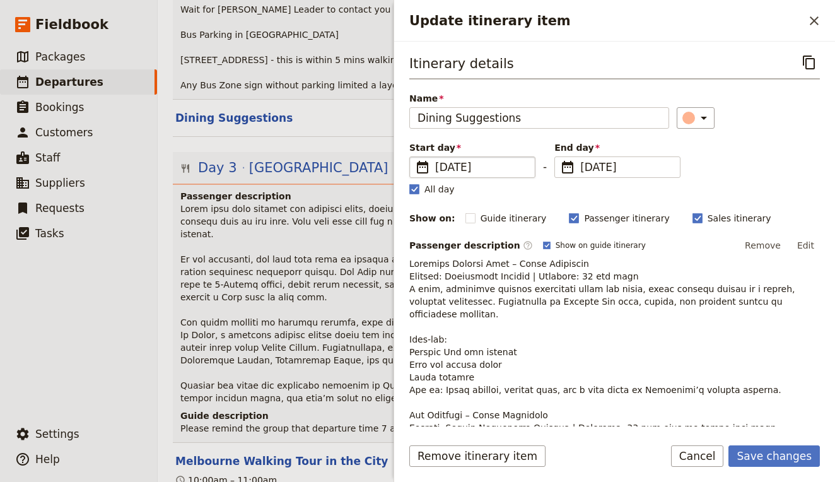
type input "[DATE]"
click at [636, 181] on div "Start day ​ [DATE] [DATE] - End day ​ [DATE] [DATE] [DATE] All day" at bounding box center [544, 168] width 271 height 54
click at [784, 455] on button "Save changes" at bounding box center [773, 455] width 91 height 21
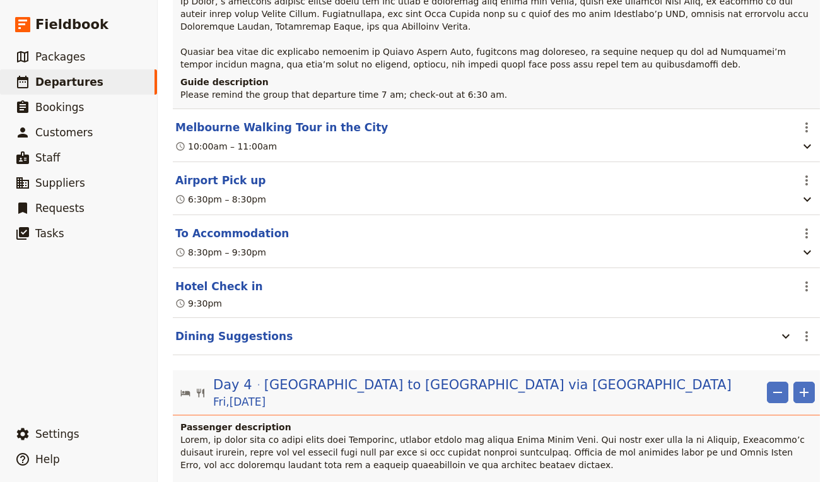
scroll to position [935, 0]
click at [248, 172] on button "Airport Pick up" at bounding box center [220, 179] width 91 height 15
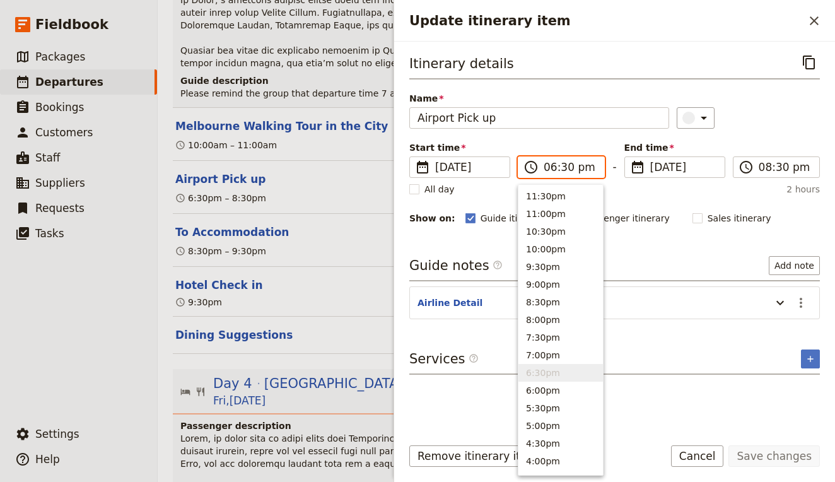
click at [585, 165] on input "06:30 pm" at bounding box center [570, 167] width 53 height 15
click at [583, 169] on input "06:30 pm" at bounding box center [570, 167] width 53 height 15
type input "07:30 am"
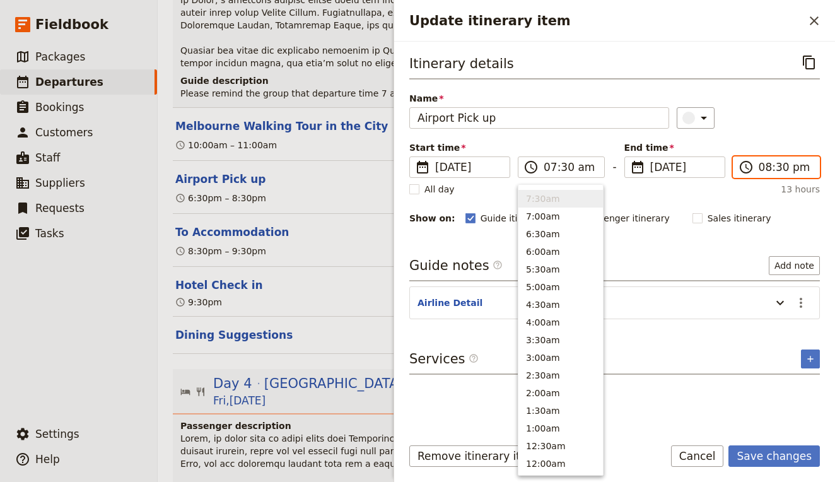
click at [766, 170] on input "08:30 pm" at bounding box center [785, 167] width 53 height 15
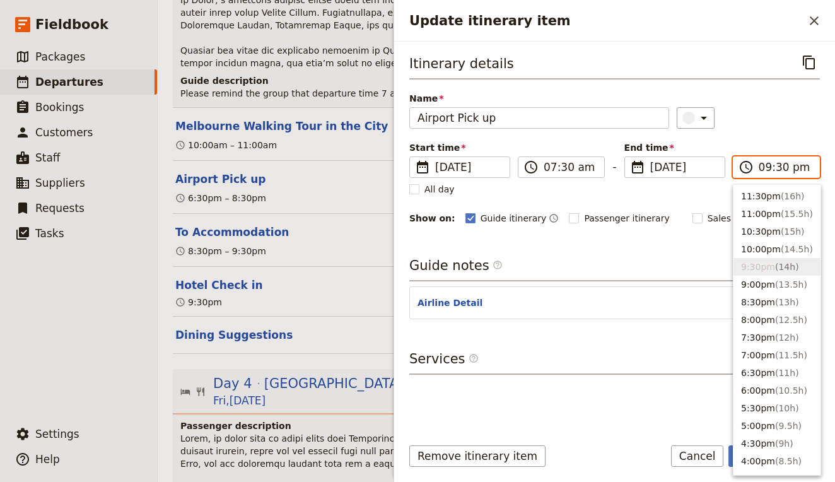
type input "09:30 am"
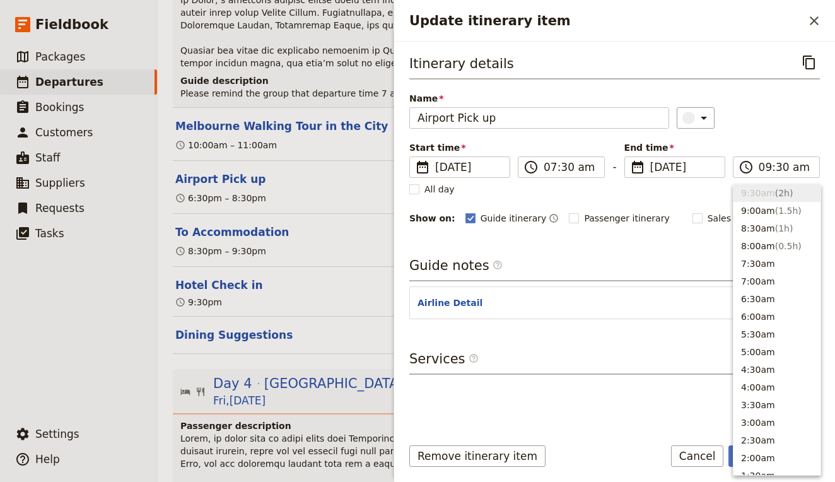
click at [773, 131] on div "Itinerary details ​ Name Airport Pick up ​ Start time ​ [DATE] [DATE] [DATE] 07…" at bounding box center [614, 139] width 411 height 174
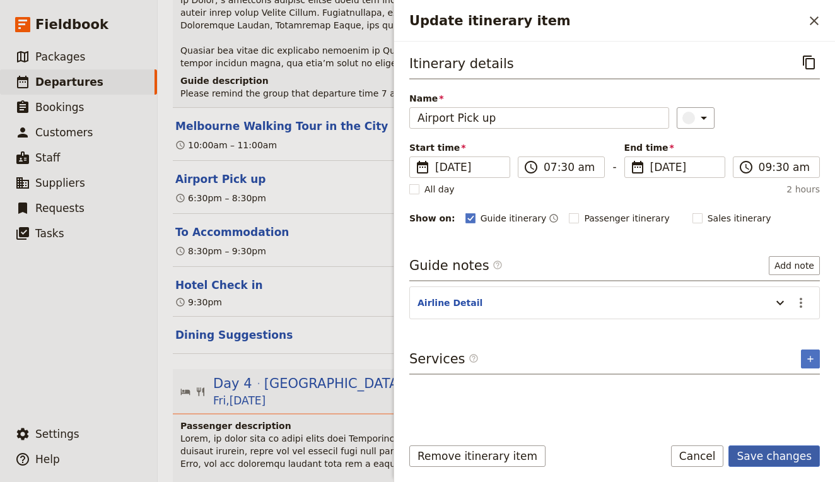
click at [766, 457] on button "Save changes" at bounding box center [773, 455] width 91 height 21
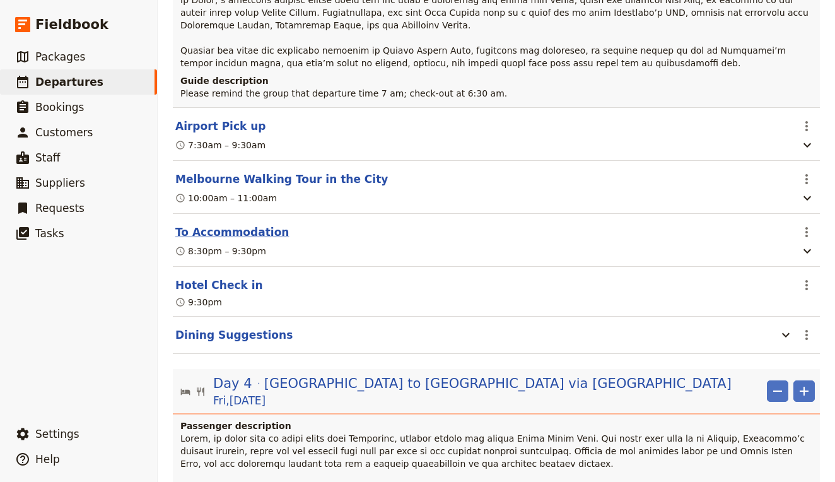
click at [241, 225] on button "To Accommodation" at bounding box center [232, 232] width 114 height 15
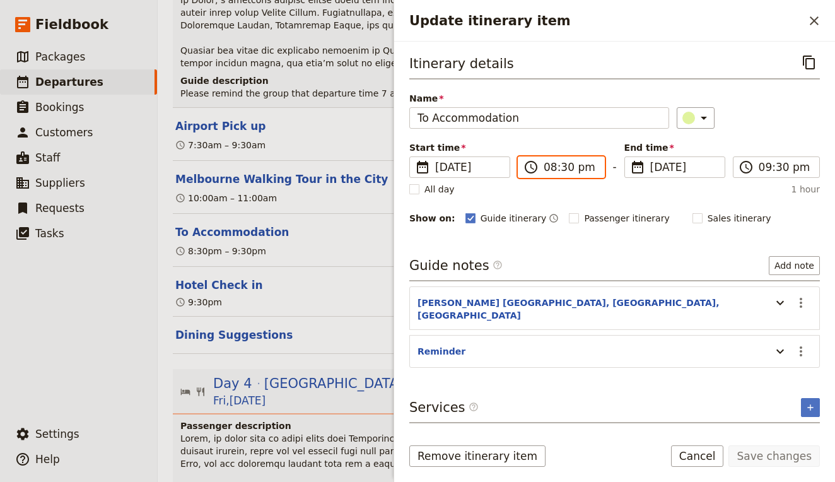
click at [580, 169] on input "08:30 pm" at bounding box center [570, 167] width 53 height 15
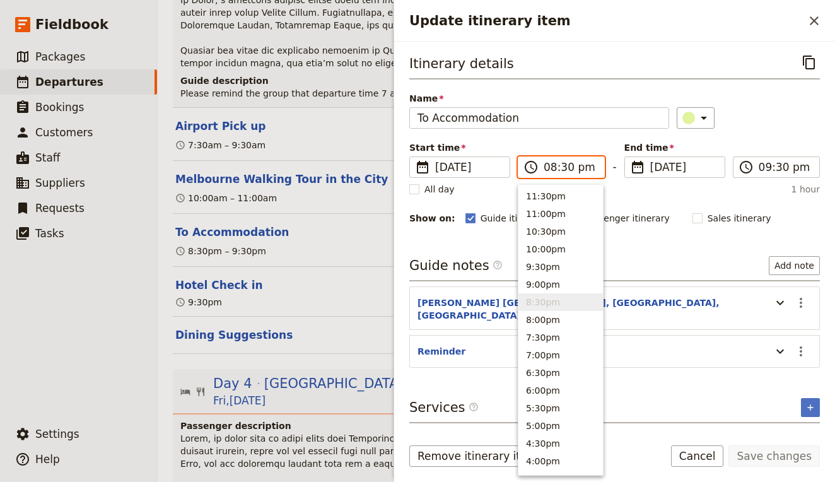
click at [583, 169] on input "08:30 pm" at bounding box center [570, 167] width 53 height 15
type input "08:30 am"
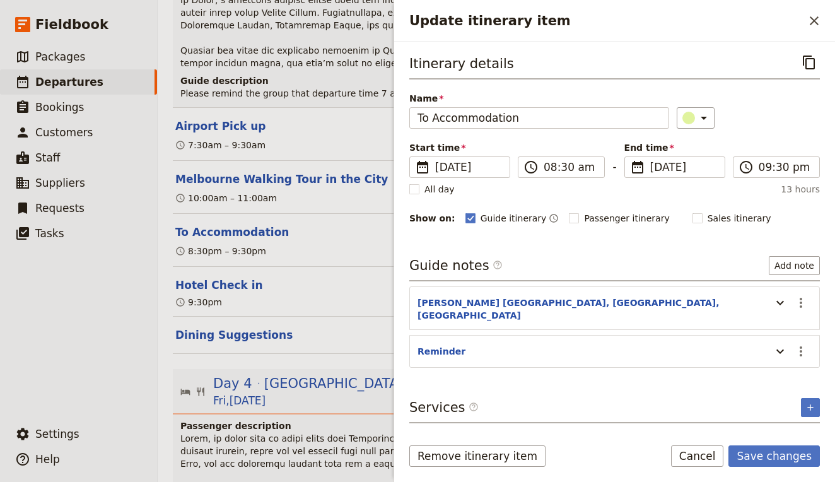
click at [597, 141] on div "Start time ​ [DATE] [DATE] [DATE] 08:30 ​ 08:30 am - End time ​ [DATE] [DATE] […" at bounding box center [614, 159] width 411 height 37
click at [792, 165] on input "09:30 pm" at bounding box center [785, 167] width 53 height 15
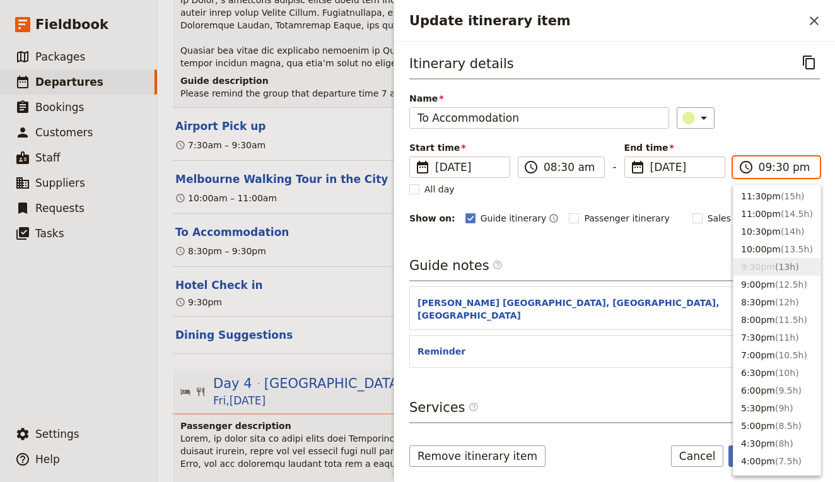
click at [801, 167] on input "09:30 pm" at bounding box center [785, 167] width 53 height 15
type input "09:30 am"
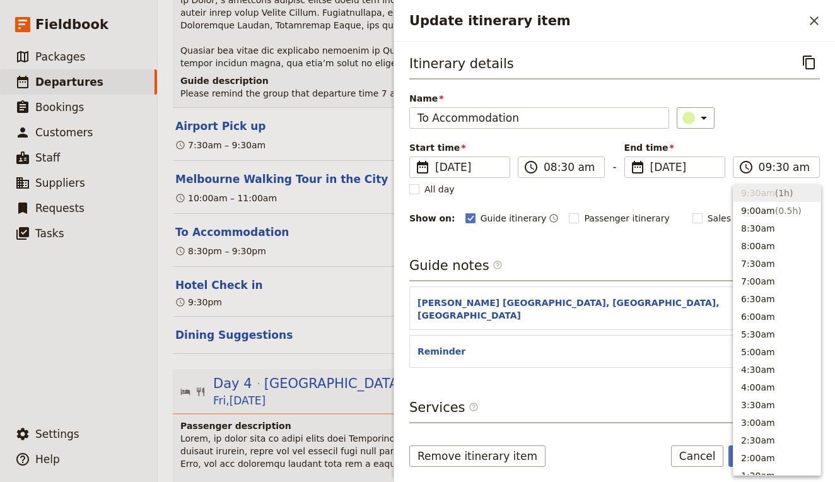
click at [799, 135] on div "Itinerary details ​ Name To Accommodation ​ Start time ​ [DATE] [DATE] [DATE] 0…" at bounding box center [614, 139] width 411 height 174
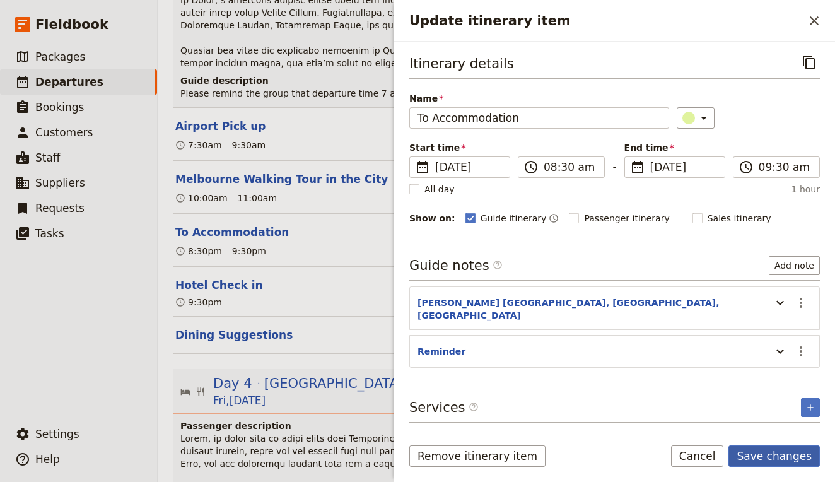
click at [802, 452] on button "Save changes" at bounding box center [773, 455] width 91 height 21
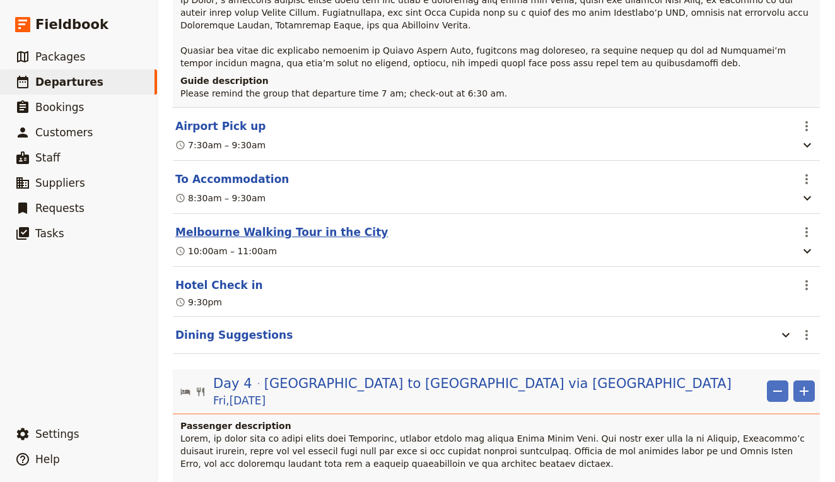
click at [313, 225] on button "Melbourne Walking Tour in the City" at bounding box center [281, 232] width 213 height 15
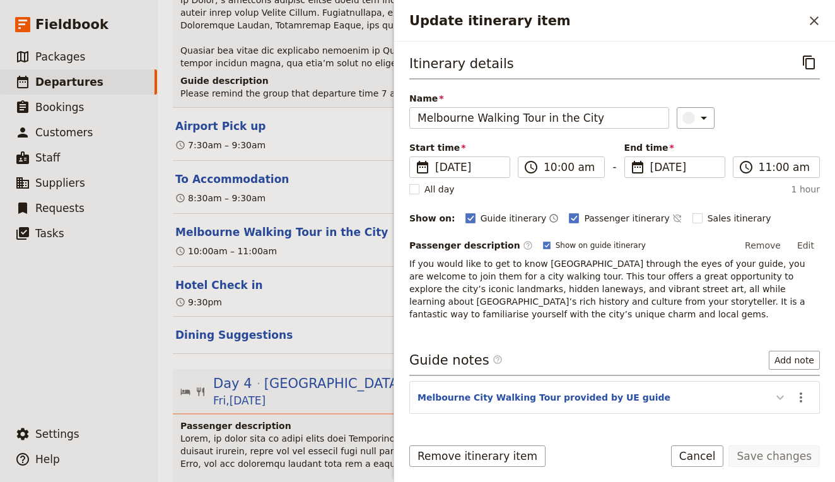
click at [781, 398] on icon "Update itinerary item" at bounding box center [780, 397] width 15 height 15
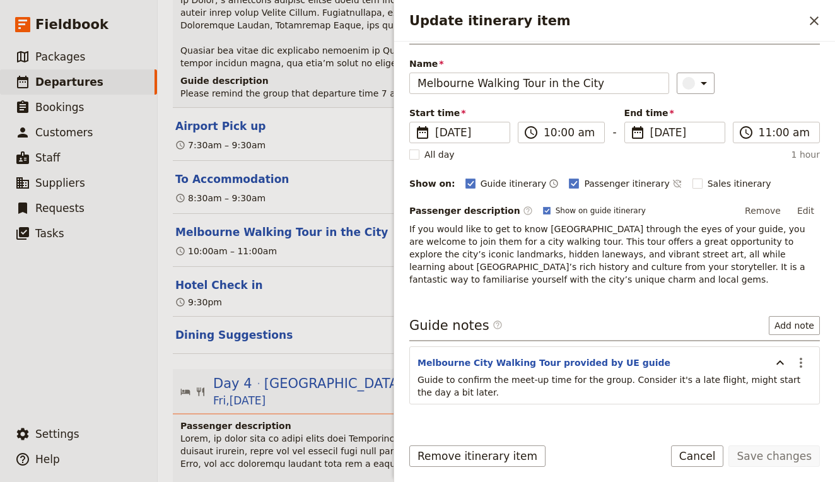
scroll to position [42, 0]
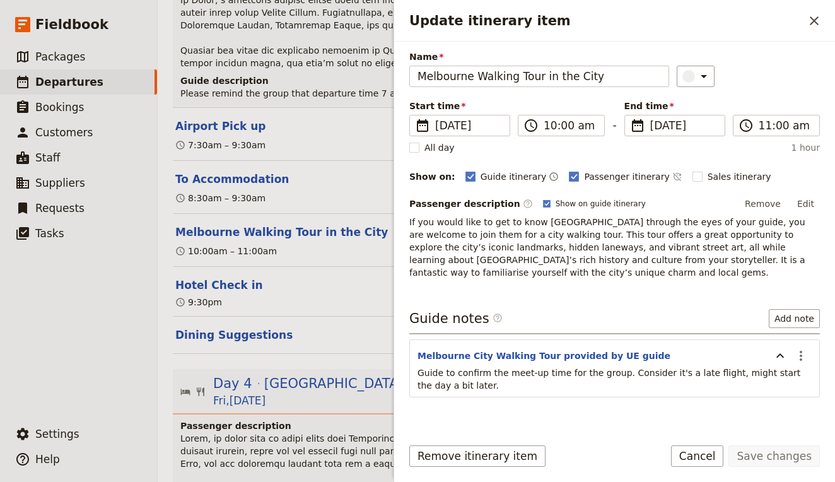
click at [689, 375] on span "Guide to confirm the meet-up time for the group. Consider it's a late flight, m…" at bounding box center [611, 379] width 386 height 23
click at [800, 355] on icon "Actions" at bounding box center [801, 356] width 3 height 10
click at [783, 388] on span "Edit note" at bounding box center [765, 383] width 40 height 13
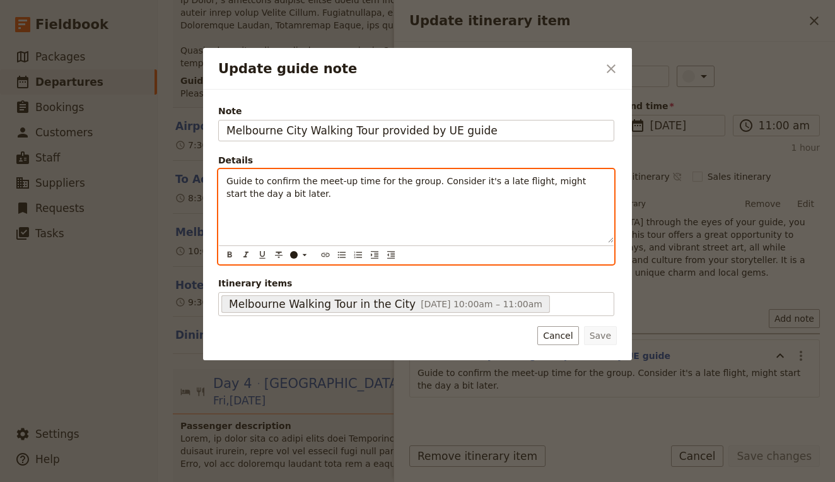
drag, startPoint x: 522, startPoint y: 204, endPoint x: 493, endPoint y: 186, distance: 34.5
click at [493, 186] on div "Guide to confirm the meet-up time for the group. Consider it's a late flight, m…" at bounding box center [416, 206] width 395 height 73
click at [535, 185] on span "Guide to confirm the meet-up time for the group. Consider it's a late flight, m…" at bounding box center [407, 187] width 363 height 23
click at [526, 182] on span "Guide to confirm the meet-up time for the group. Consider it's a late flight, m…" at bounding box center [407, 187] width 363 height 23
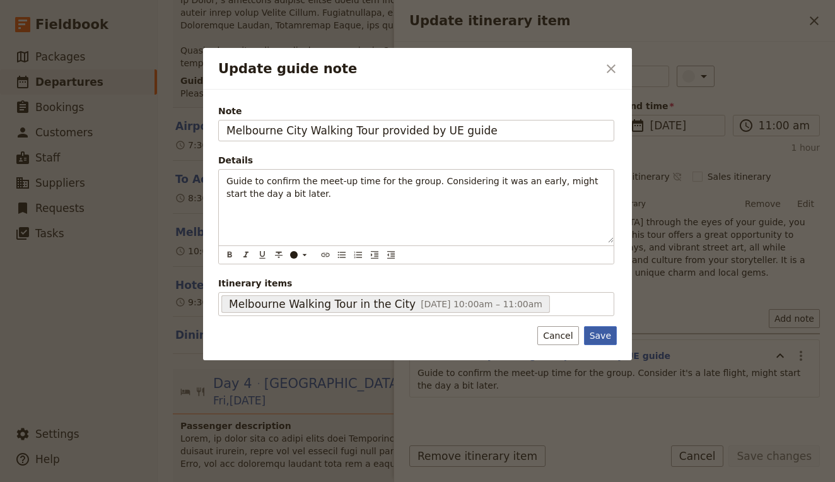
click at [597, 334] on button "Save" at bounding box center [600, 335] width 33 height 19
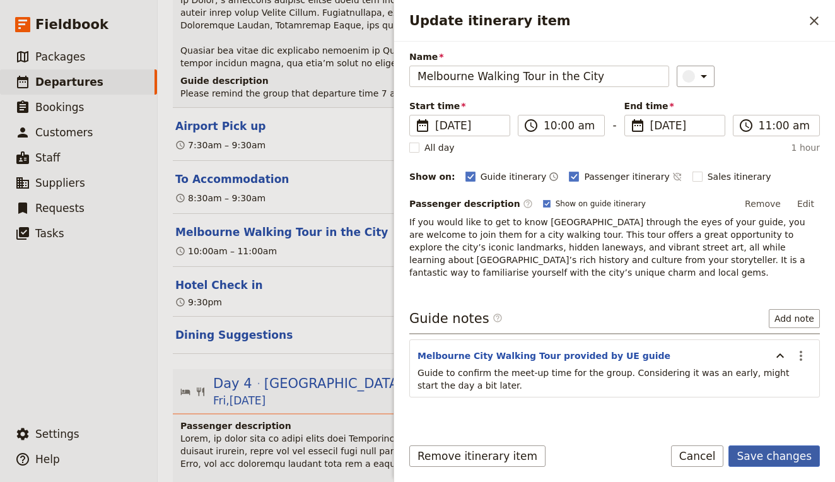
click at [776, 455] on button "Save changes" at bounding box center [773, 455] width 91 height 21
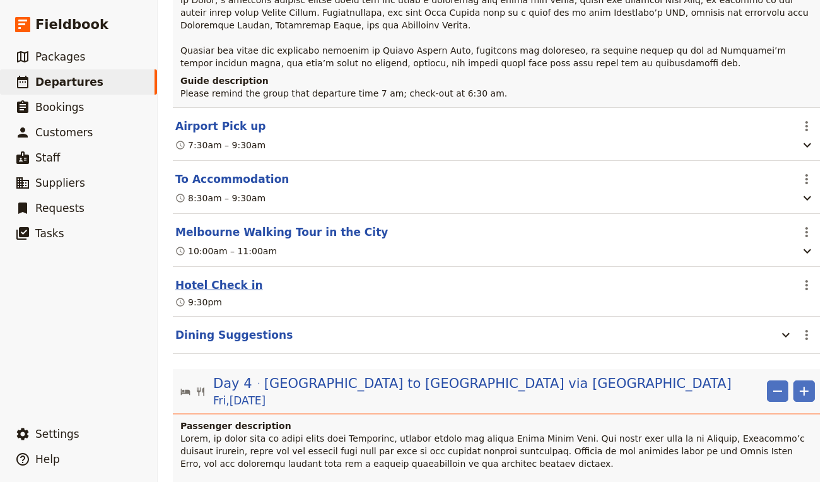
click at [190, 278] on button "Hotel Check in" at bounding box center [219, 285] width 88 height 15
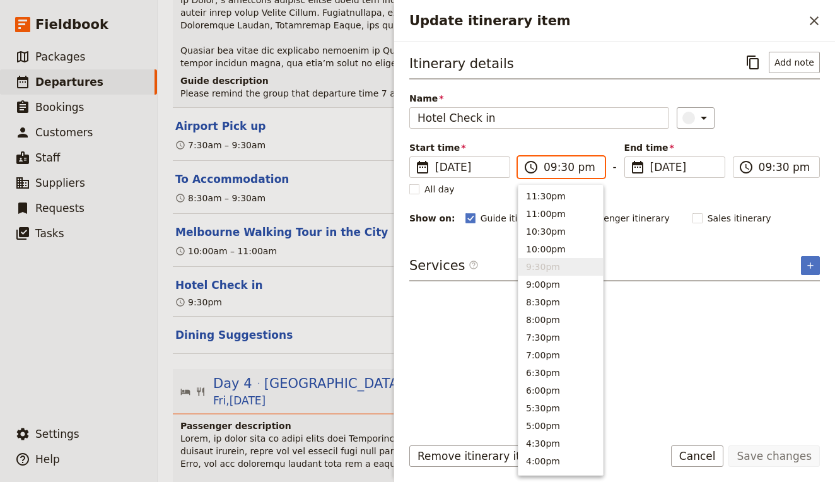
click at [576, 167] on input "09:30 pm" at bounding box center [570, 167] width 53 height 15
click at [583, 167] on input "09:30 pm" at bounding box center [570, 167] width 53 height 15
type input "09:30 am"
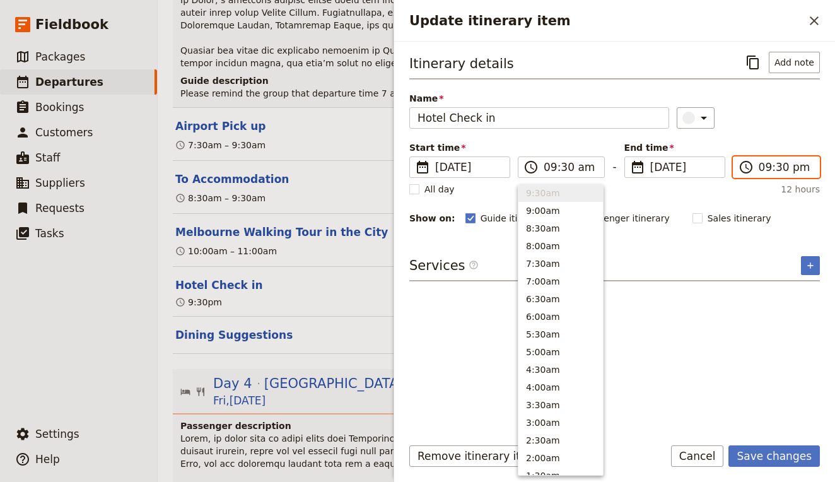
click at [804, 167] on input "09:30 pm" at bounding box center [785, 167] width 53 height 15
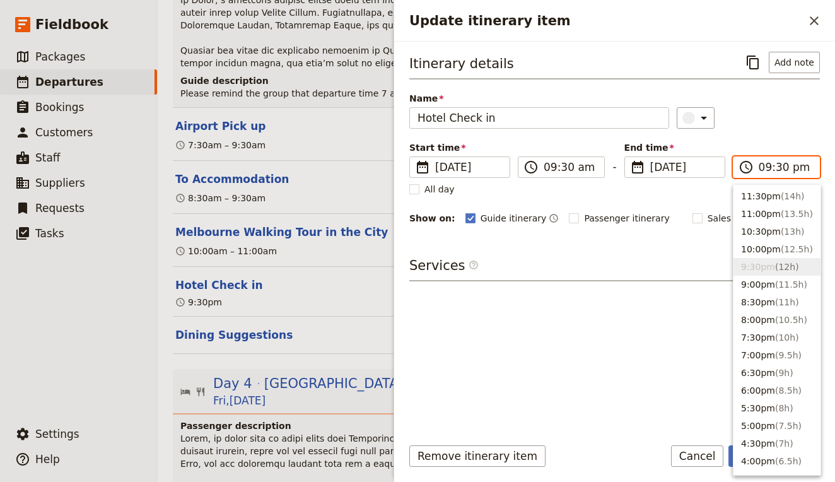
click at [804, 167] on input "09:30 pm" at bounding box center [785, 167] width 53 height 15
click at [799, 166] on input "09:30 pm" at bounding box center [785, 167] width 53 height 15
type input "09:30 am"
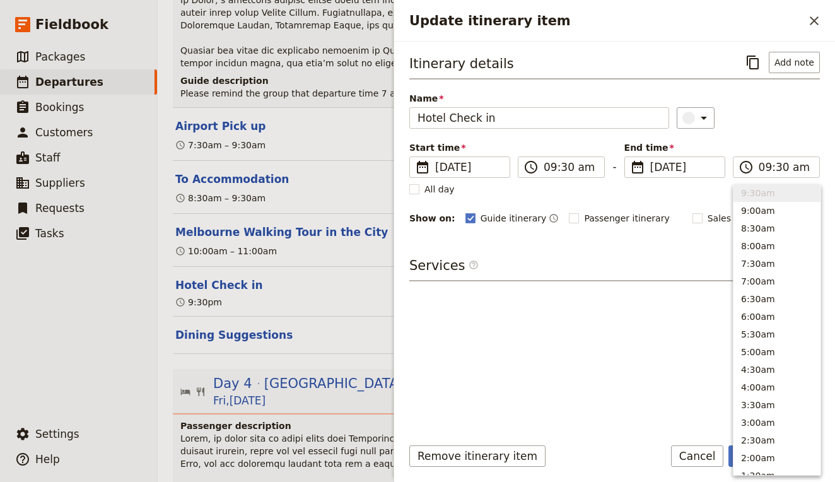
click at [780, 105] on div "Name Hotel Check in ​" at bounding box center [614, 110] width 411 height 37
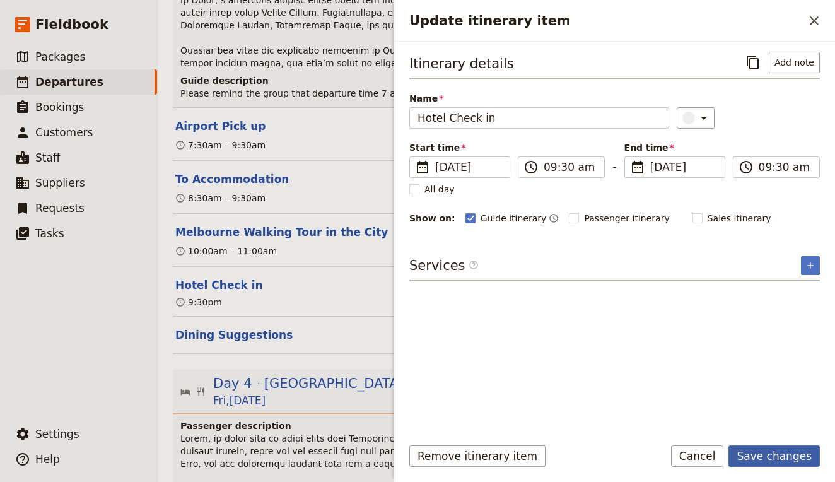
click at [776, 455] on button "Save changes" at bounding box center [773, 455] width 91 height 21
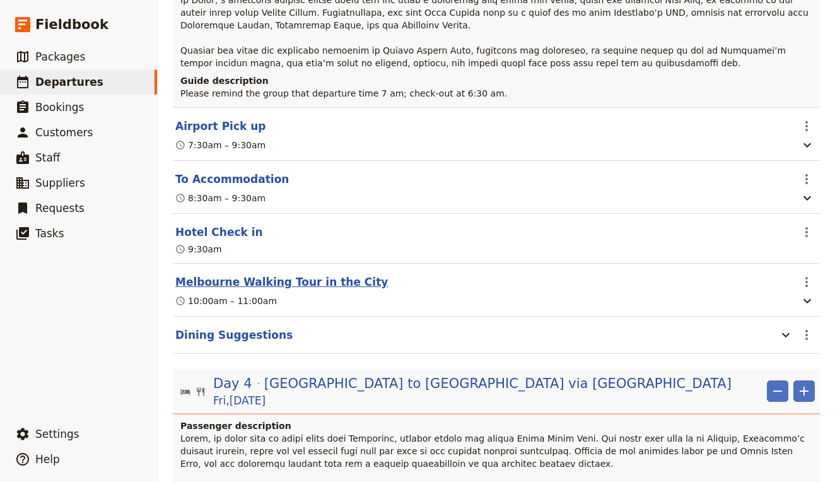
click at [298, 274] on button "Melbourne Walking Tour in the City" at bounding box center [281, 281] width 213 height 15
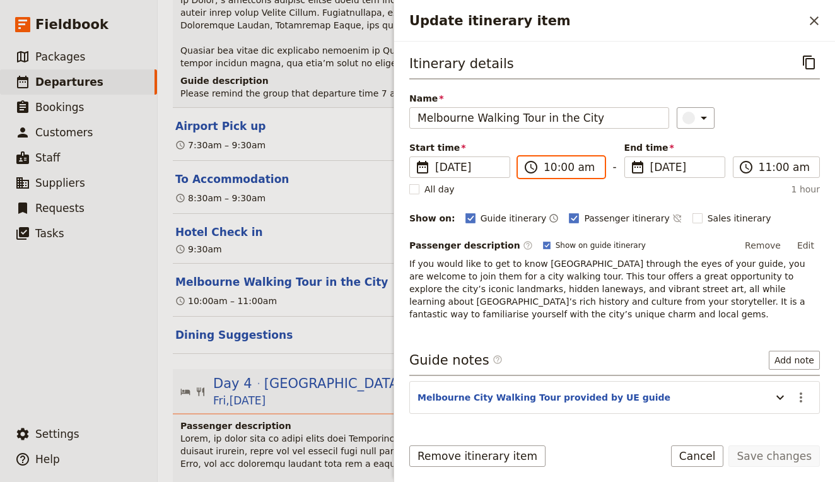
click at [558, 163] on input "10:00 am" at bounding box center [570, 167] width 53 height 15
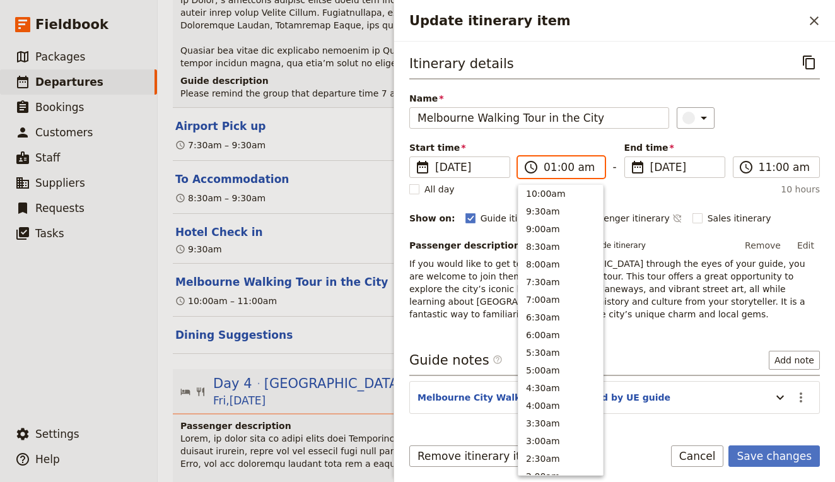
scroll to position [563, 0]
type input "01:00 pm"
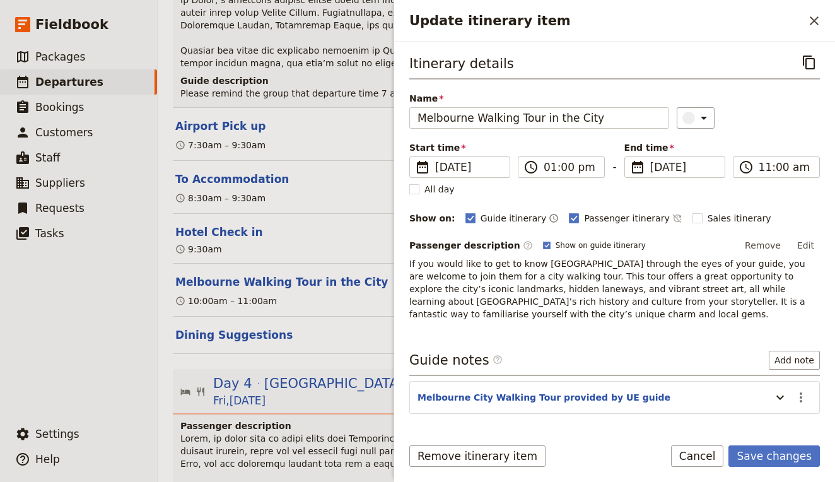
type input "01:00 pm"
click at [773, 127] on div "​" at bounding box center [748, 117] width 143 height 21
click at [551, 167] on input "01:00 pm" at bounding box center [570, 167] width 53 height 15
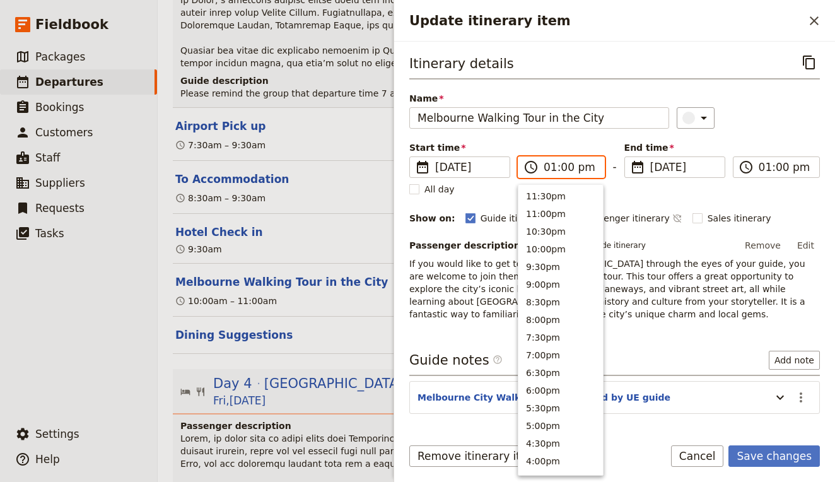
click at [551, 167] on input "01:00 pm" at bounding box center [570, 167] width 53 height 15
type input "11:00 am"
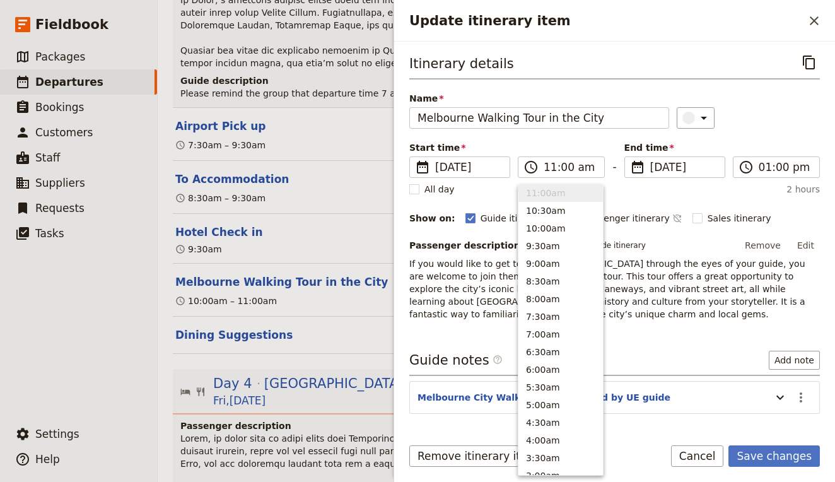
click at [763, 119] on div "​" at bounding box center [748, 117] width 143 height 21
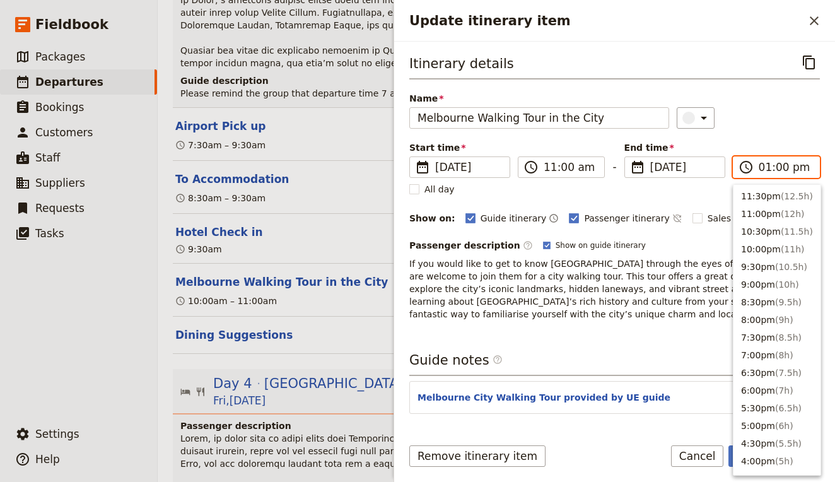
click at [765, 167] on input "01:00 pm" at bounding box center [785, 167] width 53 height 15
type input "12:00 pm"
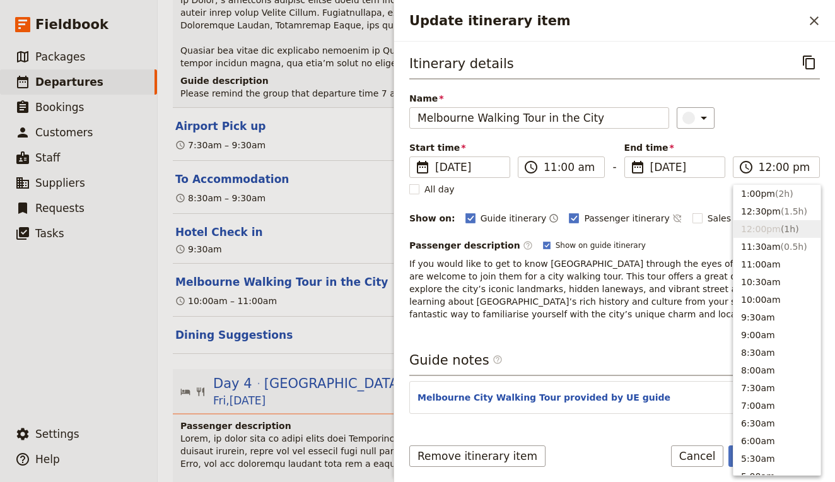
click at [794, 120] on div "​" at bounding box center [748, 117] width 143 height 21
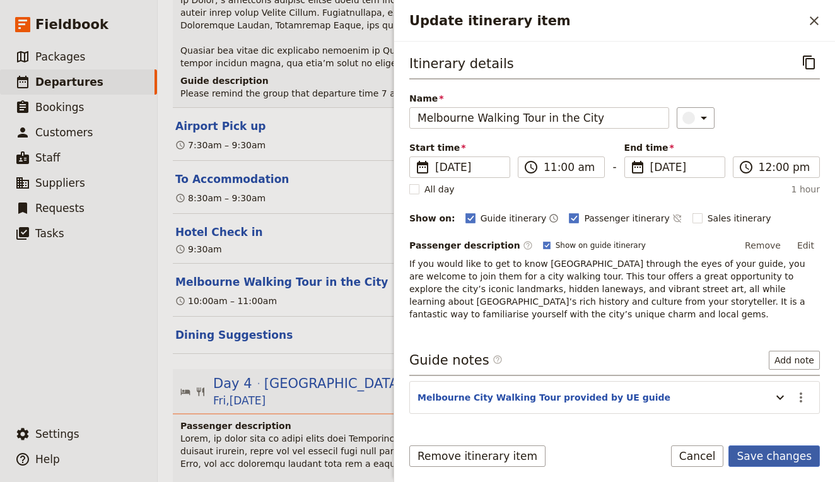
click at [762, 454] on button "Save changes" at bounding box center [773, 455] width 91 height 21
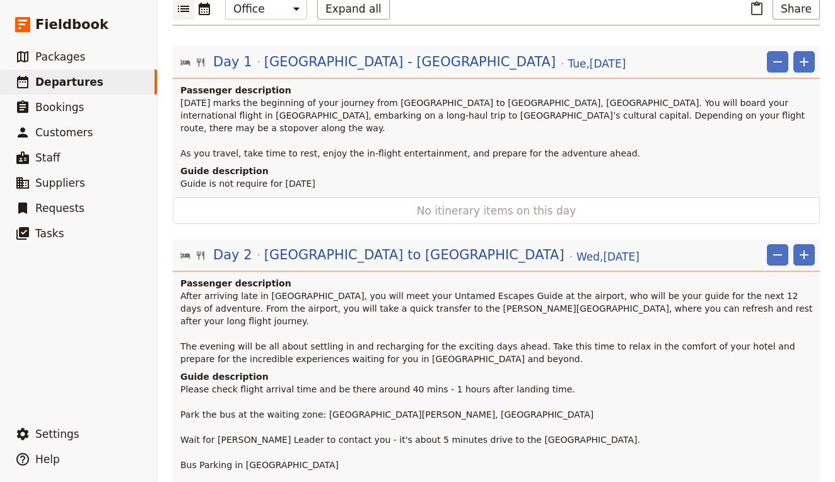
scroll to position [143, 0]
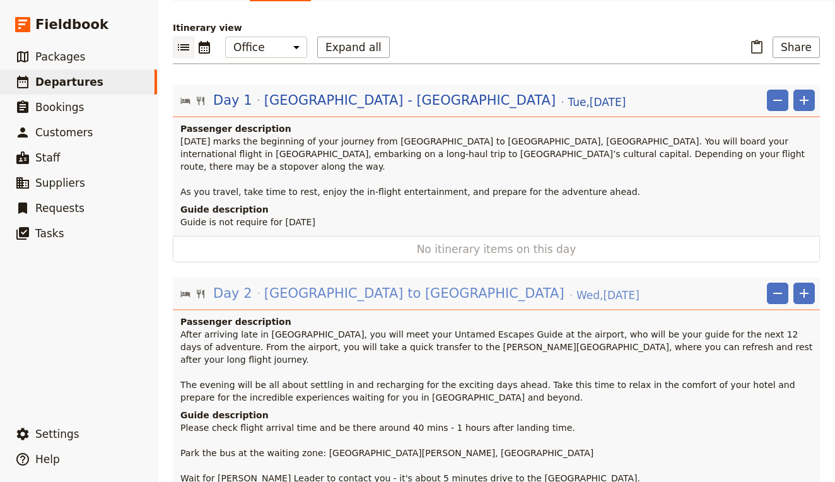
click at [343, 284] on span "[GEOGRAPHIC_DATA] to [GEOGRAPHIC_DATA]" at bounding box center [414, 293] width 300 height 19
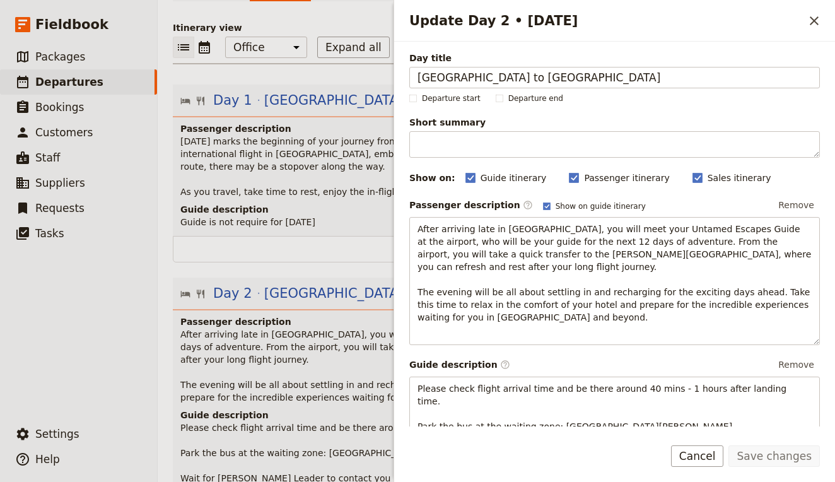
click at [344, 136] on p "[DATE] marks the beginning of your journey from [GEOGRAPHIC_DATA] to [GEOGRAPHI…" at bounding box center [497, 166] width 634 height 63
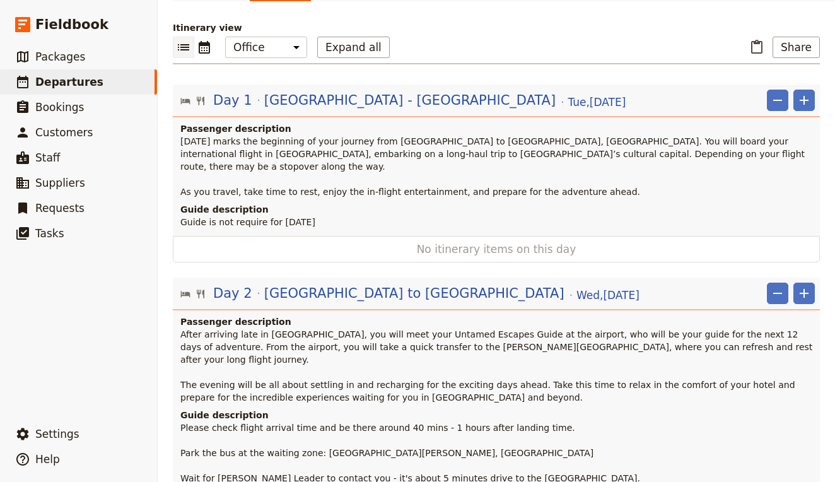
click at [379, 136] on span "[DATE] marks the beginning of your journey from [GEOGRAPHIC_DATA] to [GEOGRAPHI…" at bounding box center [494, 166] width 628 height 61
click at [334, 91] on span "[GEOGRAPHIC_DATA] - [GEOGRAPHIC_DATA]" at bounding box center [409, 100] width 291 height 19
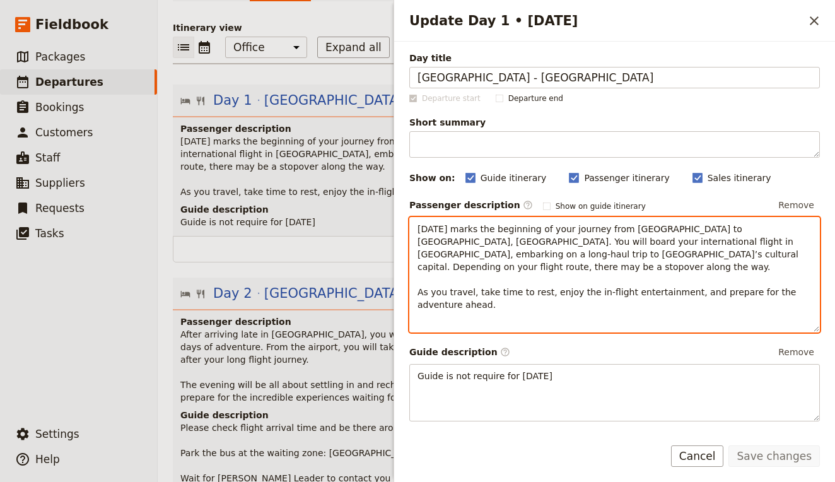
click at [720, 268] on p "[DATE] marks the beginning of your journey from [GEOGRAPHIC_DATA] to [GEOGRAPHI…" at bounding box center [615, 267] width 394 height 88
click at [745, 255] on p "[DATE] marks the beginning of your journey from [GEOGRAPHIC_DATA] to [GEOGRAPHI…" at bounding box center [615, 267] width 394 height 88
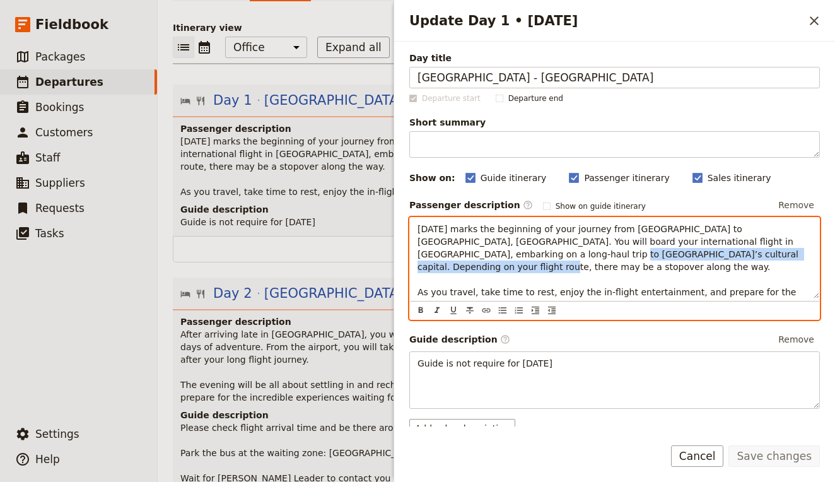
drag, startPoint x: 734, startPoint y: 254, endPoint x: 452, endPoint y: 253, distance: 282.6
click at [452, 253] on span "[DATE] marks the beginning of your journey from [GEOGRAPHIC_DATA] to [GEOGRAPHI…" at bounding box center [609, 267] width 383 height 86
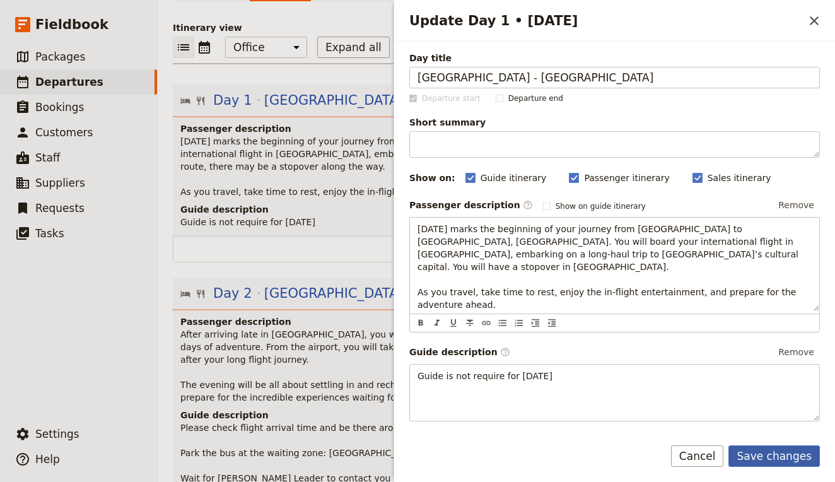
click at [765, 453] on button "Save changes" at bounding box center [773, 455] width 91 height 21
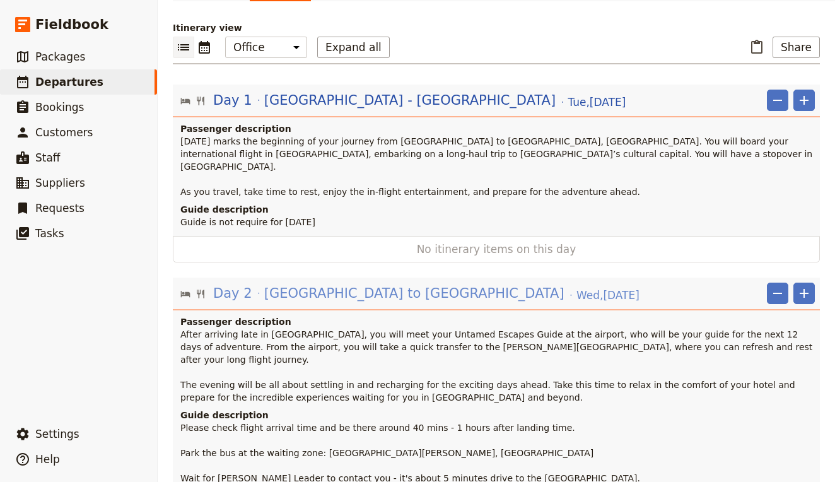
click at [576, 288] on span "[DATE]" at bounding box center [607, 295] width 63 height 15
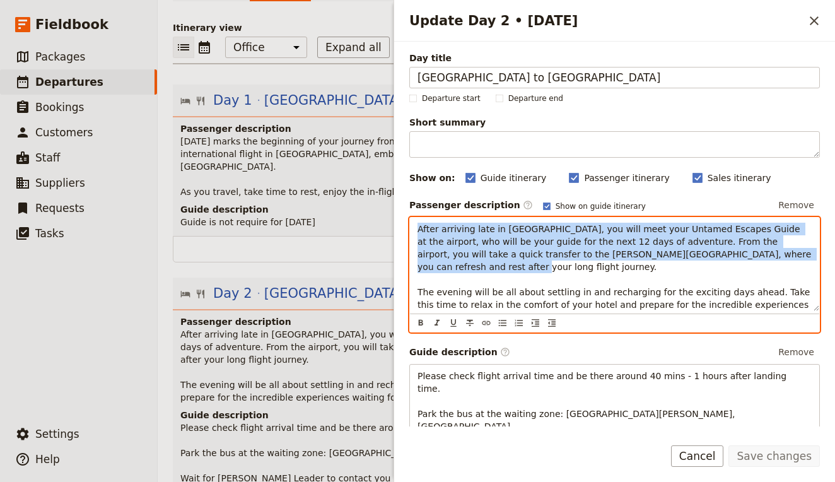
drag, startPoint x: 419, startPoint y: 227, endPoint x: 809, endPoint y: 255, distance: 390.2
click at [809, 255] on p "After arriving late in [GEOGRAPHIC_DATA], you will meet your Untamed Escapes Gu…" at bounding box center [615, 273] width 394 height 101
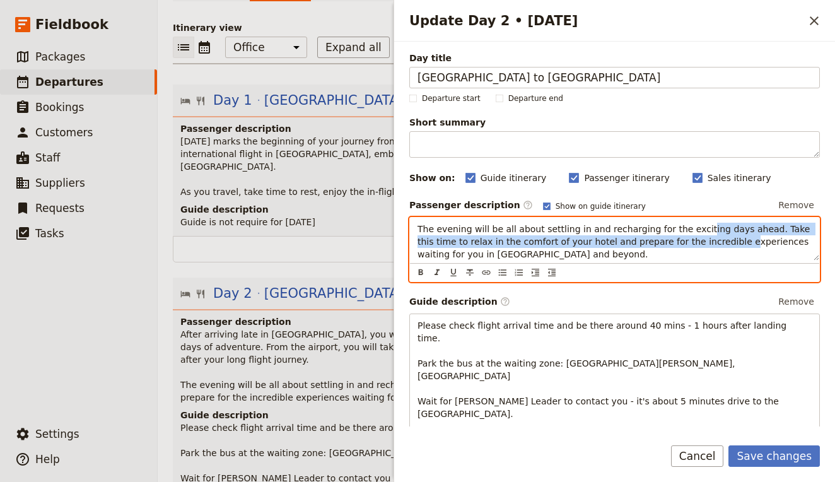
click at [684, 259] on p "The evening will be all about settling in and recharging for the exciting days …" at bounding box center [615, 242] width 394 height 38
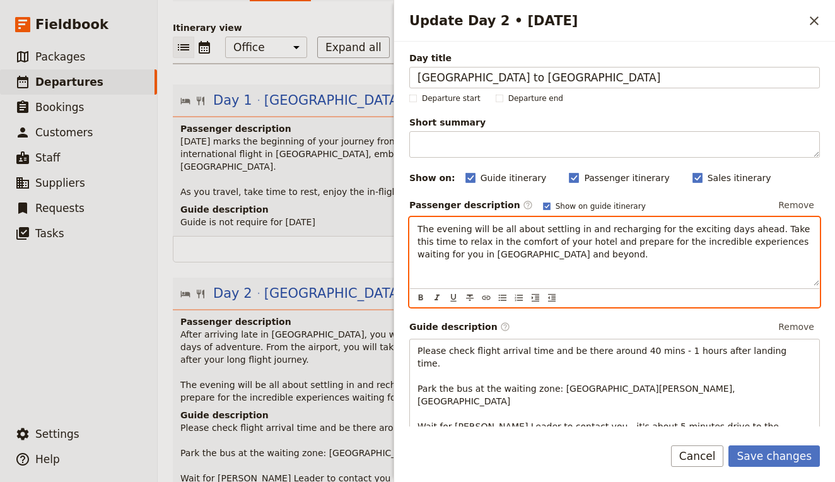
click at [699, 259] on span "The evening will be all about settling in and recharging for the exciting days …" at bounding box center [615, 241] width 395 height 35
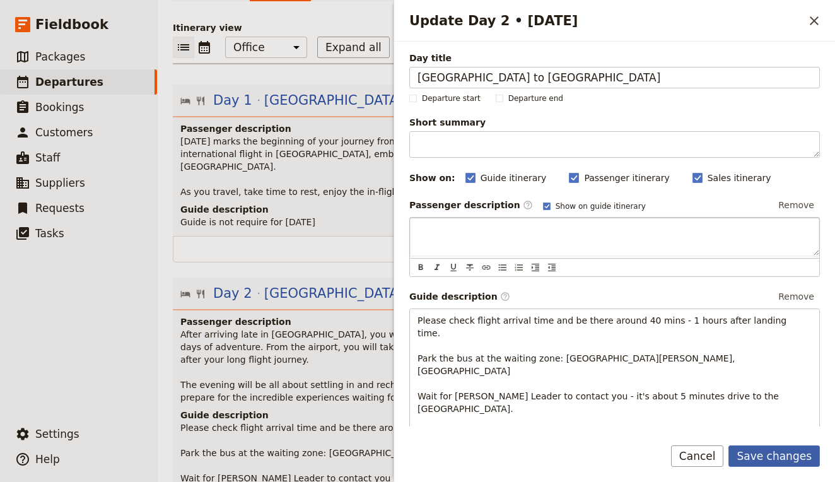
click at [769, 456] on button "Save changes" at bounding box center [773, 455] width 91 height 21
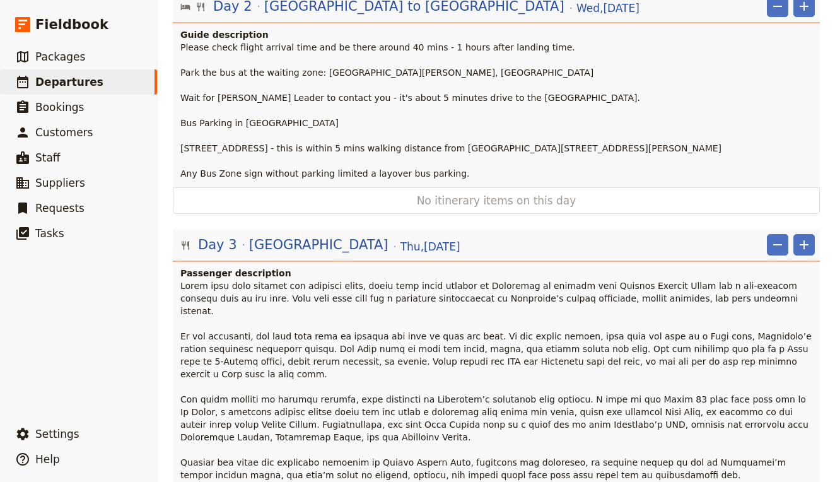
scroll to position [444, 0]
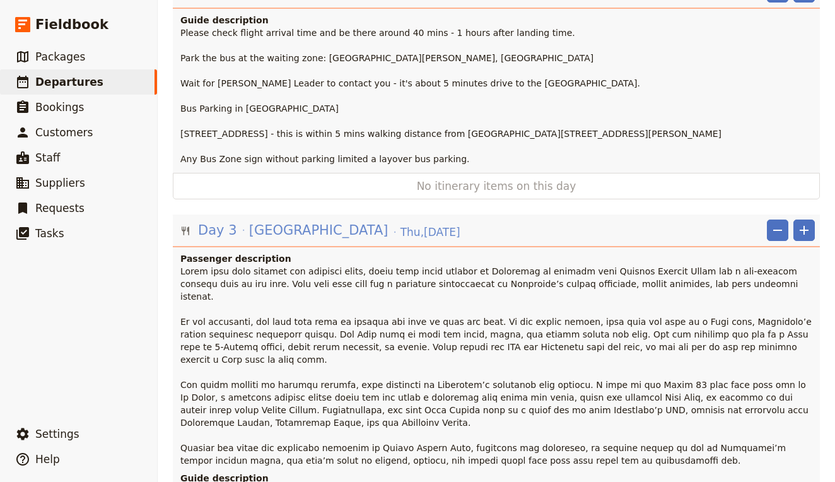
click at [302, 221] on span "[GEOGRAPHIC_DATA]" at bounding box center [318, 230] width 139 height 19
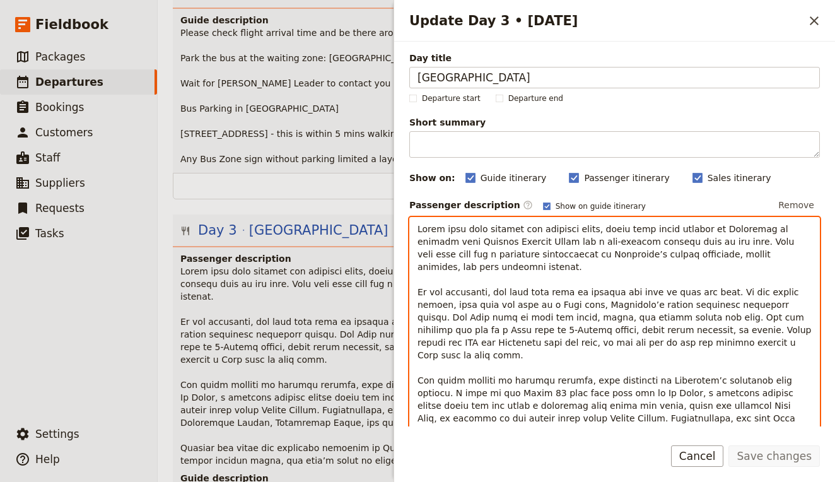
click at [417, 230] on div "Update Day 3 • 13 Nov" at bounding box center [614, 353] width 409 height 270
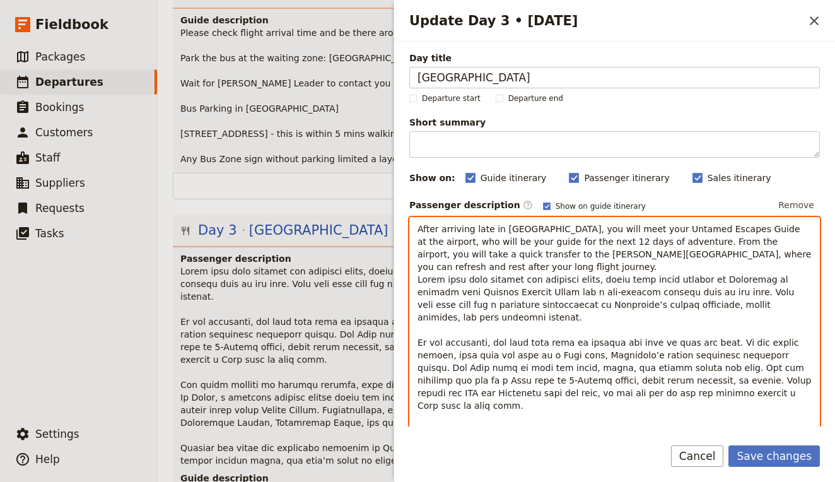
click at [485, 230] on span "After arriving late in [GEOGRAPHIC_DATA], you will meet your Untamed Escapes Gu…" at bounding box center [616, 248] width 397 height 48
click at [789, 254] on p "After arriving early in [GEOGRAPHIC_DATA], you will meet your Untamed Escapes G…" at bounding box center [615, 393] width 394 height 341
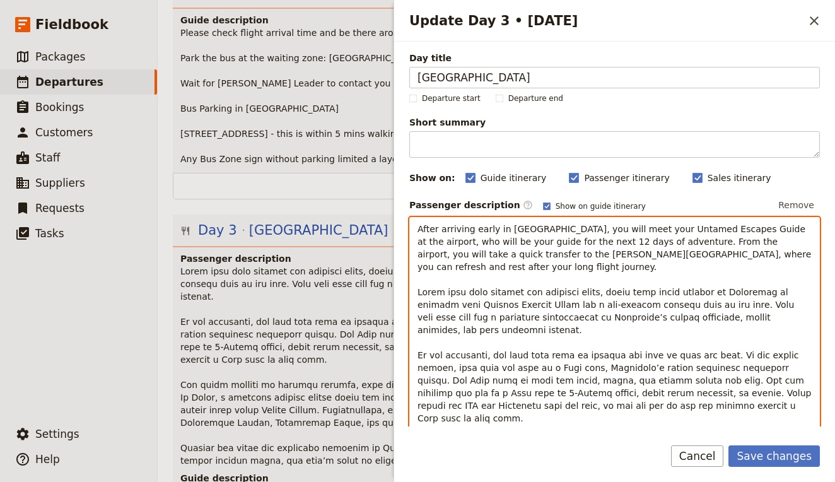
click at [477, 287] on span "Update Day 3 • 13 Nov" at bounding box center [616, 431] width 397 height 288
click at [583, 287] on span "Update Day 3 • 13 Nov" at bounding box center [616, 431] width 397 height 288
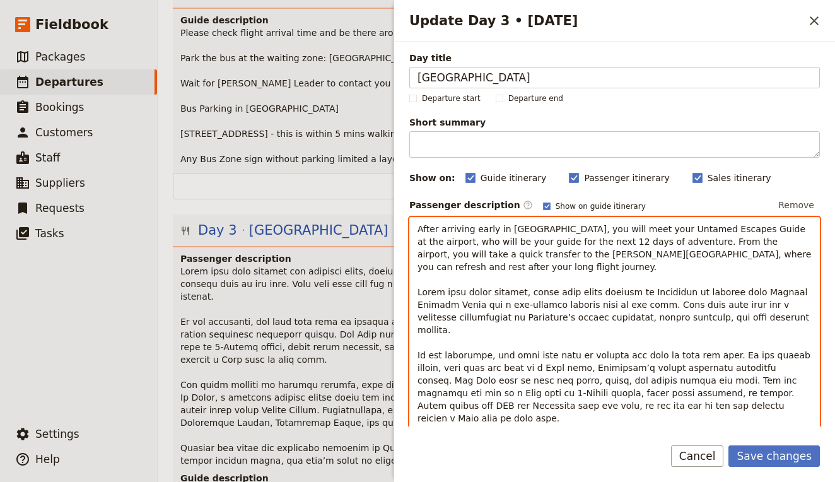
click at [571, 287] on span "Update Day 3 • 13 Nov" at bounding box center [615, 424] width 395 height 275
drag, startPoint x: 607, startPoint y: 278, endPoint x: 531, endPoint y: 278, distance: 75.7
click at [531, 287] on span "Update Day 3 • 13 Nov" at bounding box center [615, 424] width 395 height 275
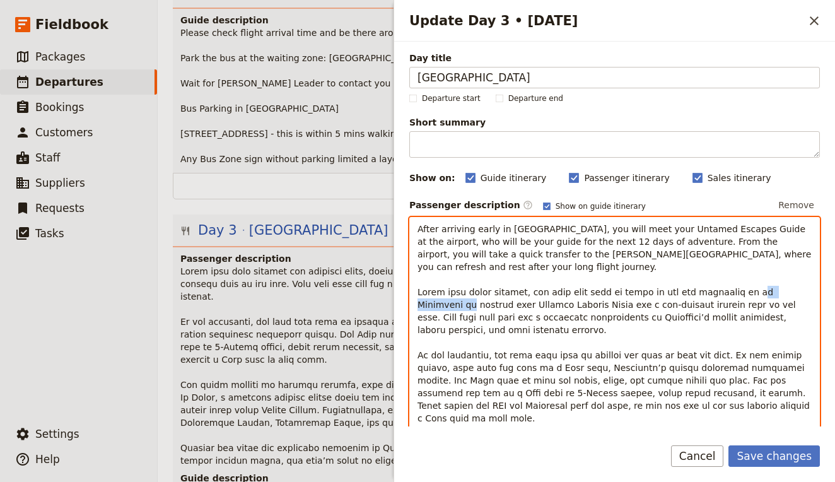
drag, startPoint x: 785, startPoint y: 280, endPoint x: 722, endPoint y: 279, distance: 63.7
click at [722, 287] on span "Update Day 3 • 13 Nov" at bounding box center [616, 431] width 397 height 288
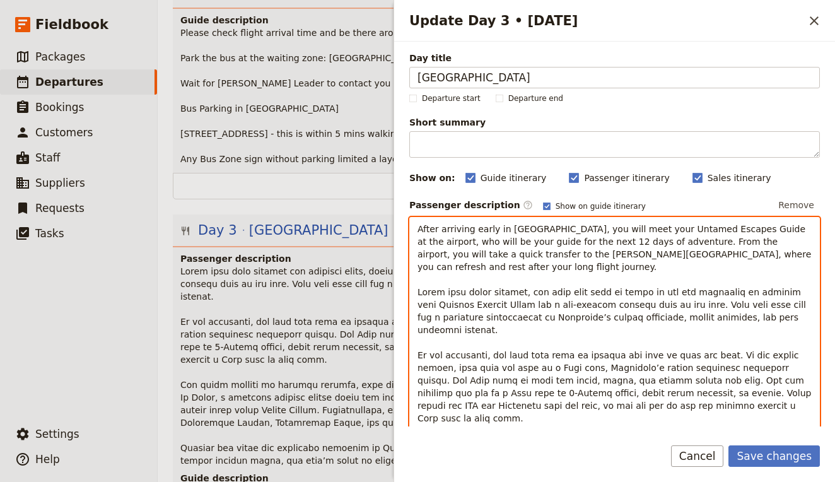
click at [747, 287] on span "Update Day 3 • 13 Nov" at bounding box center [616, 431] width 397 height 288
click at [740, 287] on span "Update Day 3 • 13 Nov" at bounding box center [616, 431] width 397 height 288
click at [693, 335] on p "After arriving early in [GEOGRAPHIC_DATA], you will meet your Untamed Escapes G…" at bounding box center [615, 399] width 394 height 353
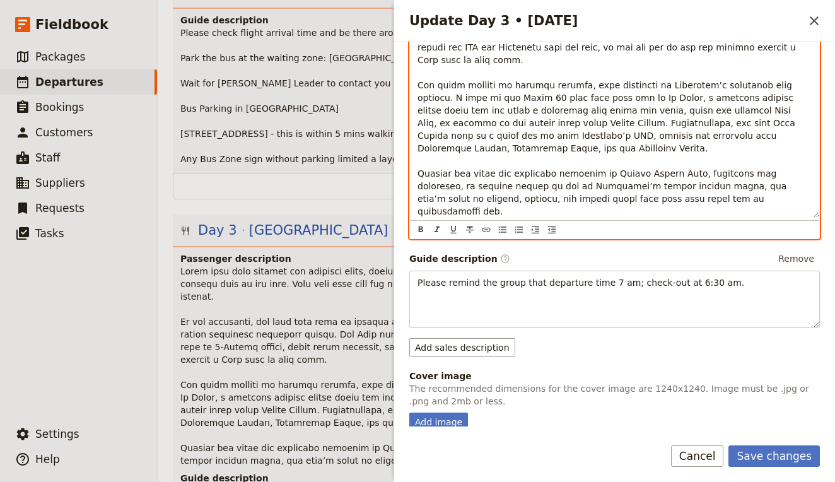
scroll to position [359, 0]
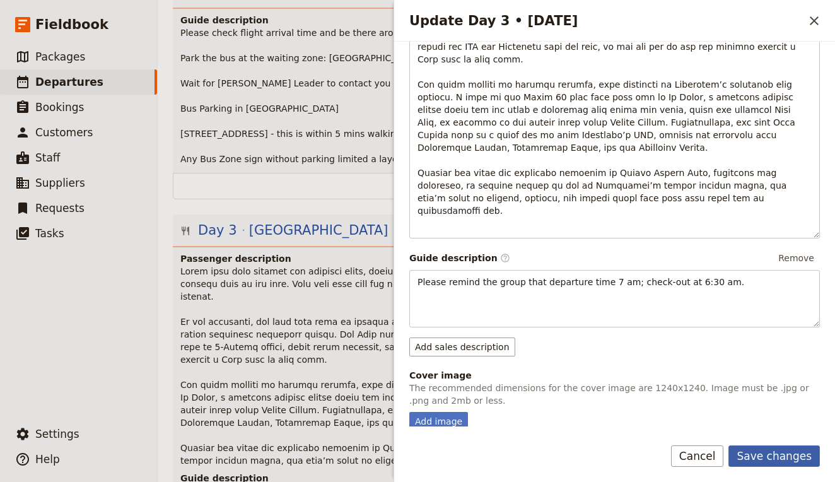
click at [766, 455] on button "Save changes" at bounding box center [773, 455] width 91 height 21
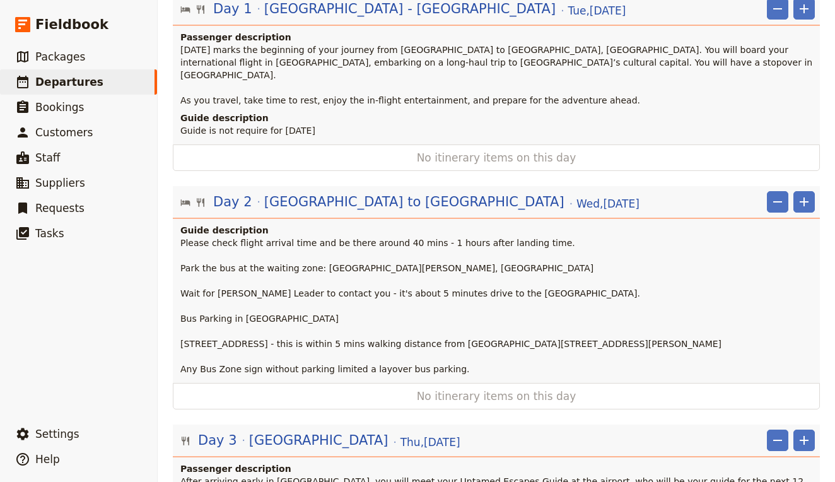
scroll to position [242, 0]
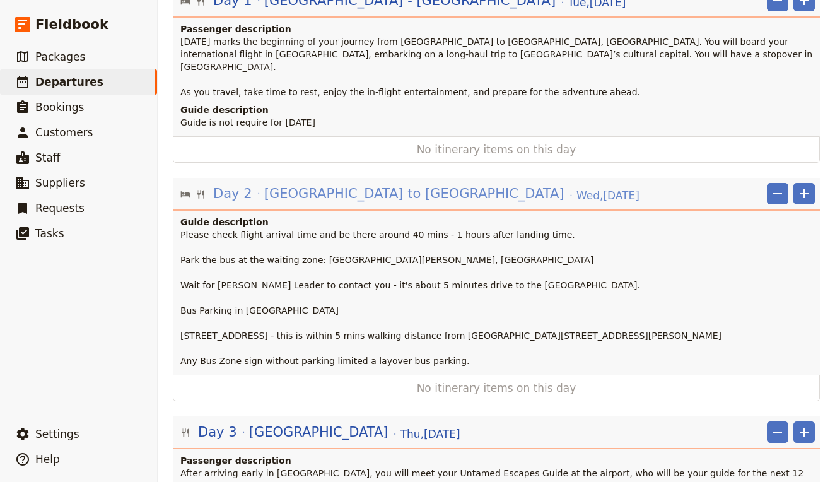
click at [318, 184] on span "[GEOGRAPHIC_DATA] to [GEOGRAPHIC_DATA]" at bounding box center [414, 193] width 300 height 19
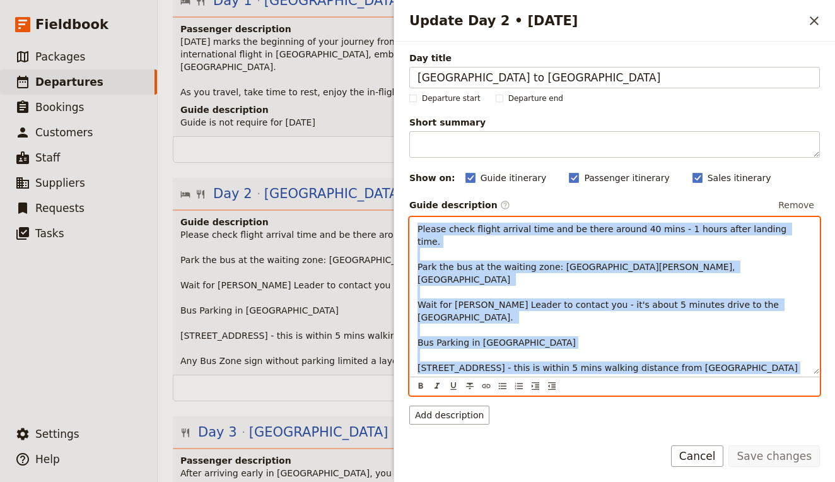
drag, startPoint x: 416, startPoint y: 225, endPoint x: 725, endPoint y: 376, distance: 344.7
click at [725, 376] on div "Please check flight arrival time and be there around 40 mins - 1 hours after la…" at bounding box center [614, 306] width 411 height 178
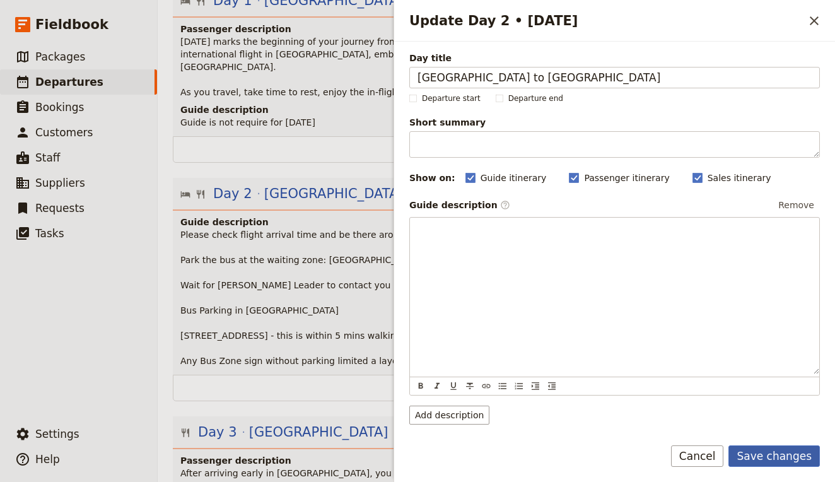
click at [778, 452] on button "Save changes" at bounding box center [773, 455] width 91 height 21
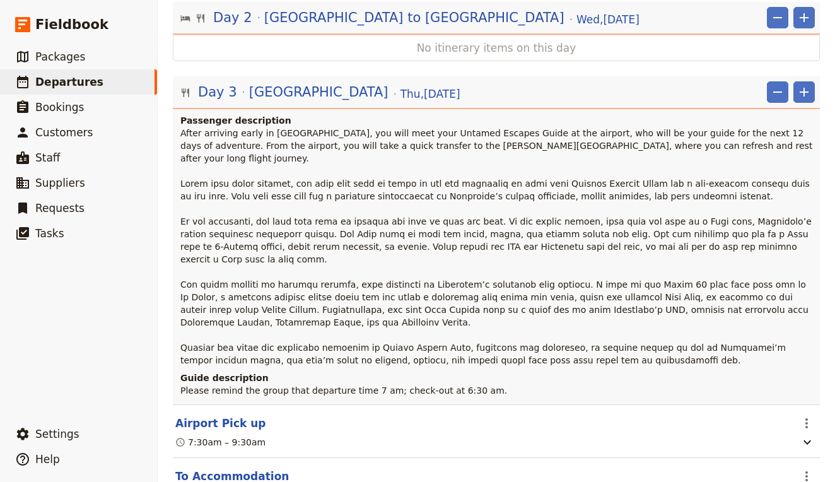
scroll to position [424, 0]
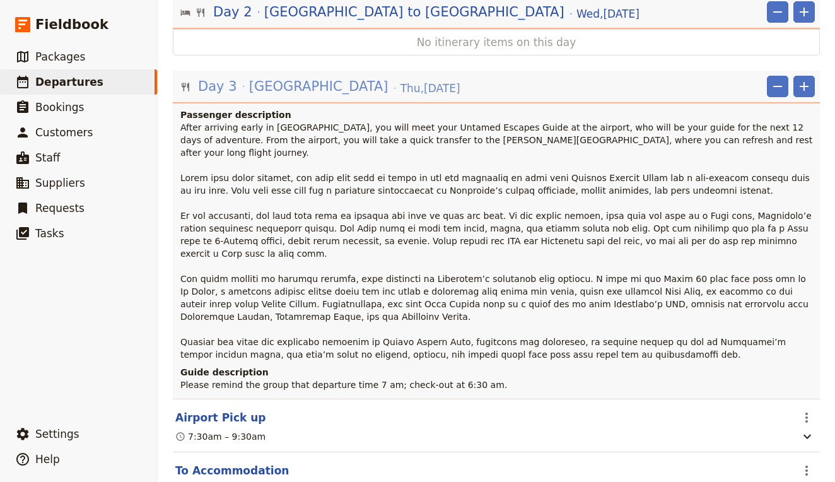
click at [400, 81] on span "[DATE]" at bounding box center [430, 88] width 60 height 15
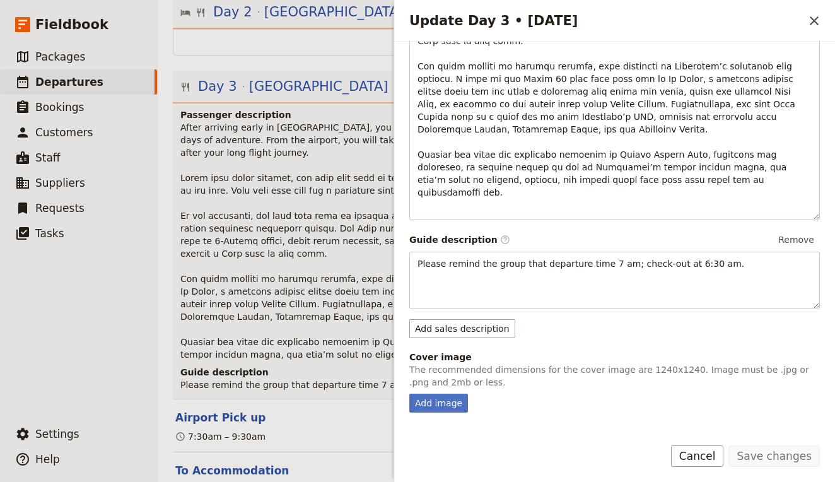
scroll to position [377, 0]
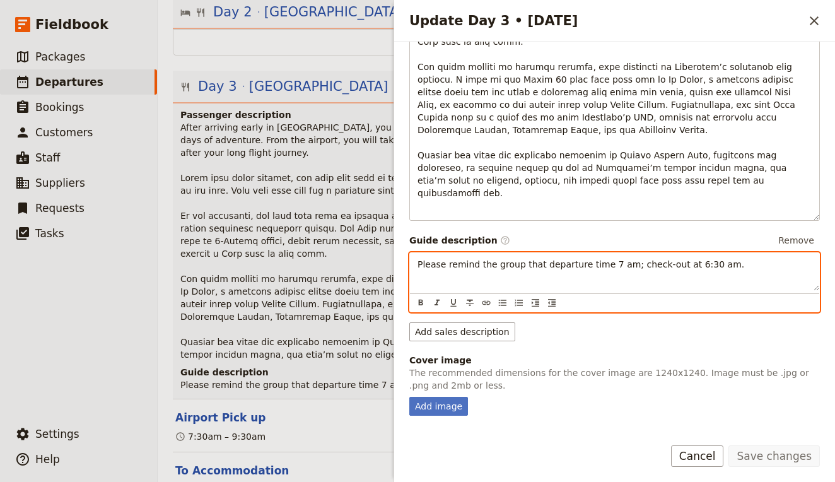
click at [739, 253] on div "Please remind the group that departure time 7 am; check-out at 6:30 am." at bounding box center [614, 272] width 409 height 38
click at [415, 253] on div "Please remind the group that departure time 7 am; check-out at 6:30 am." at bounding box center [614, 272] width 409 height 38
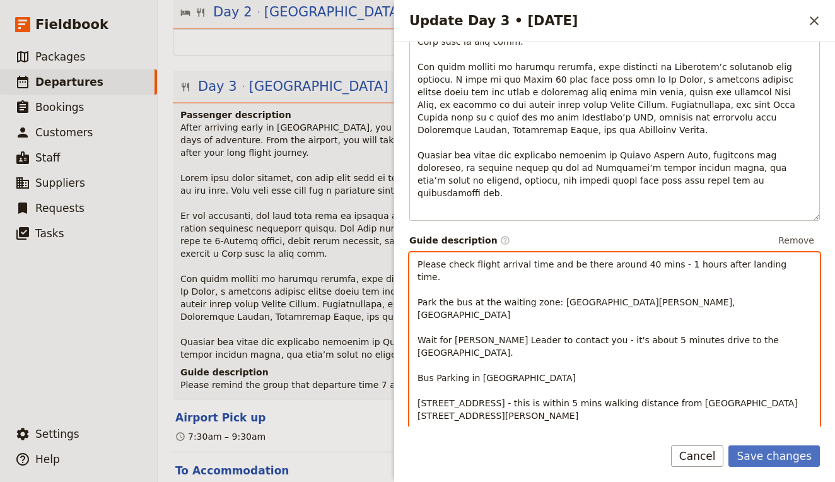
click at [578, 283] on p "Please check flight arrival time and be there around 40 mins - 1 hours after la…" at bounding box center [615, 365] width 394 height 214
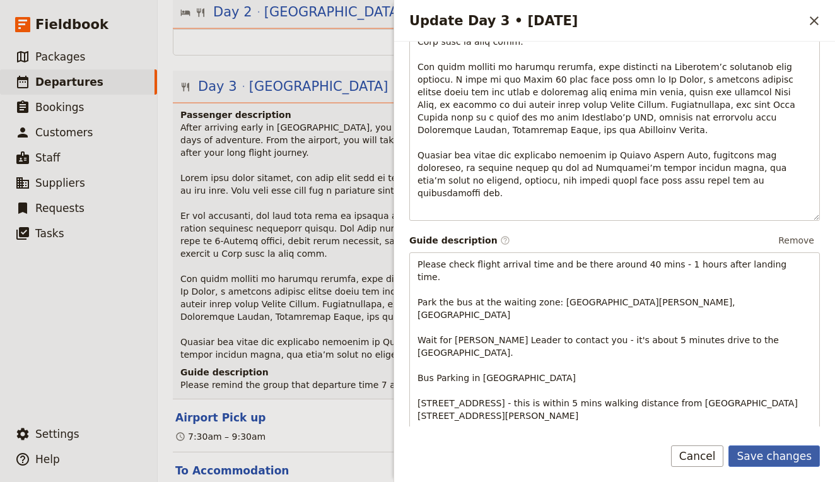
click at [781, 459] on button "Save changes" at bounding box center [773, 455] width 91 height 21
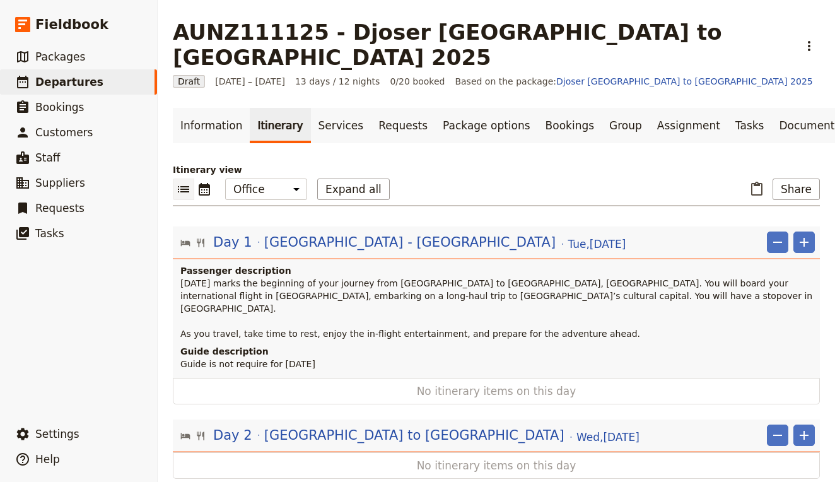
scroll to position [2, 0]
